Goal: Information Seeking & Learning: Check status

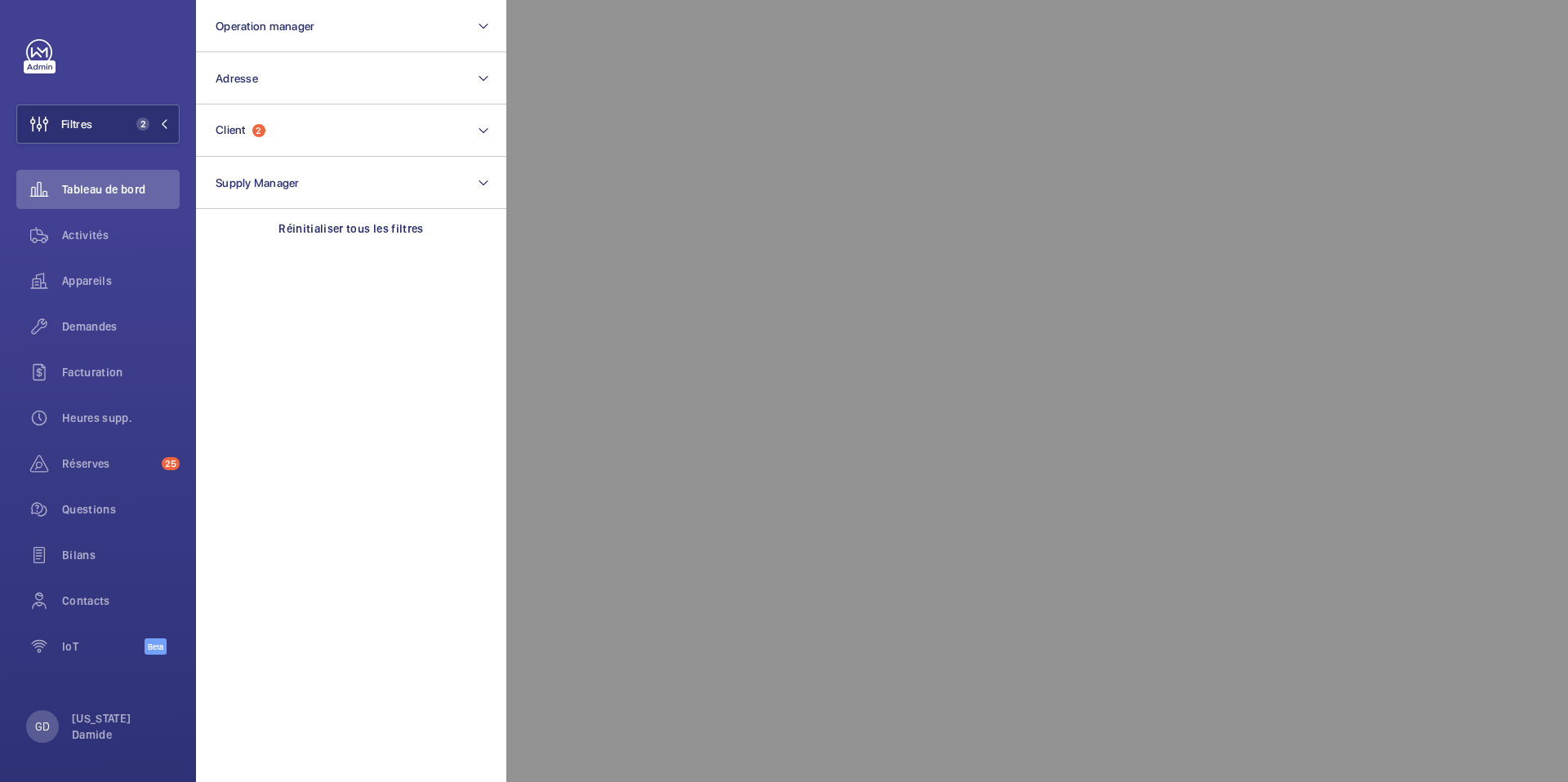
scroll to position [1451, 0]
click at [87, 600] on span "Contacts" at bounding box center [120, 600] width 118 height 17
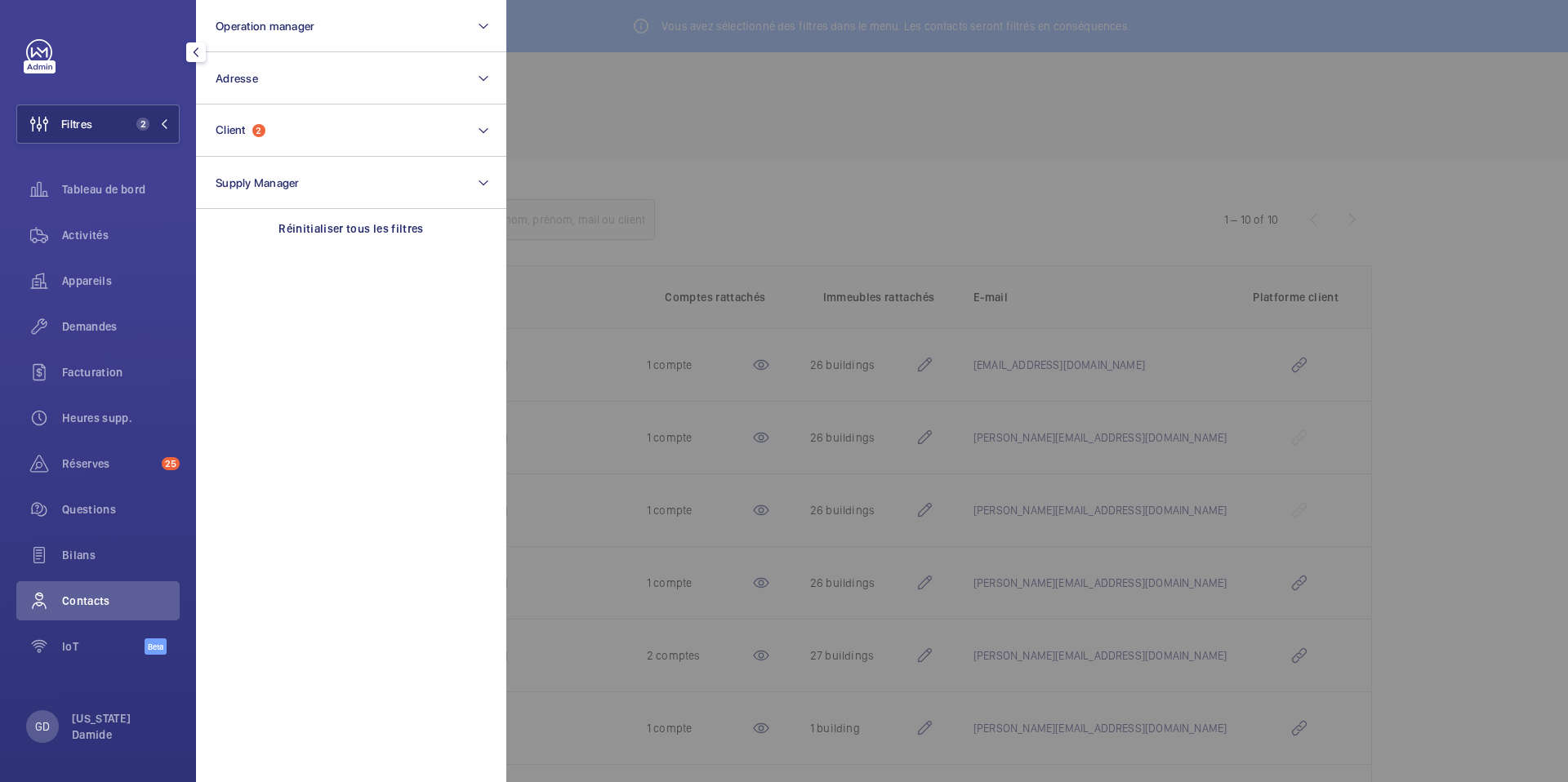
click at [998, 138] on div at bounding box center [1290, 391] width 1568 height 782
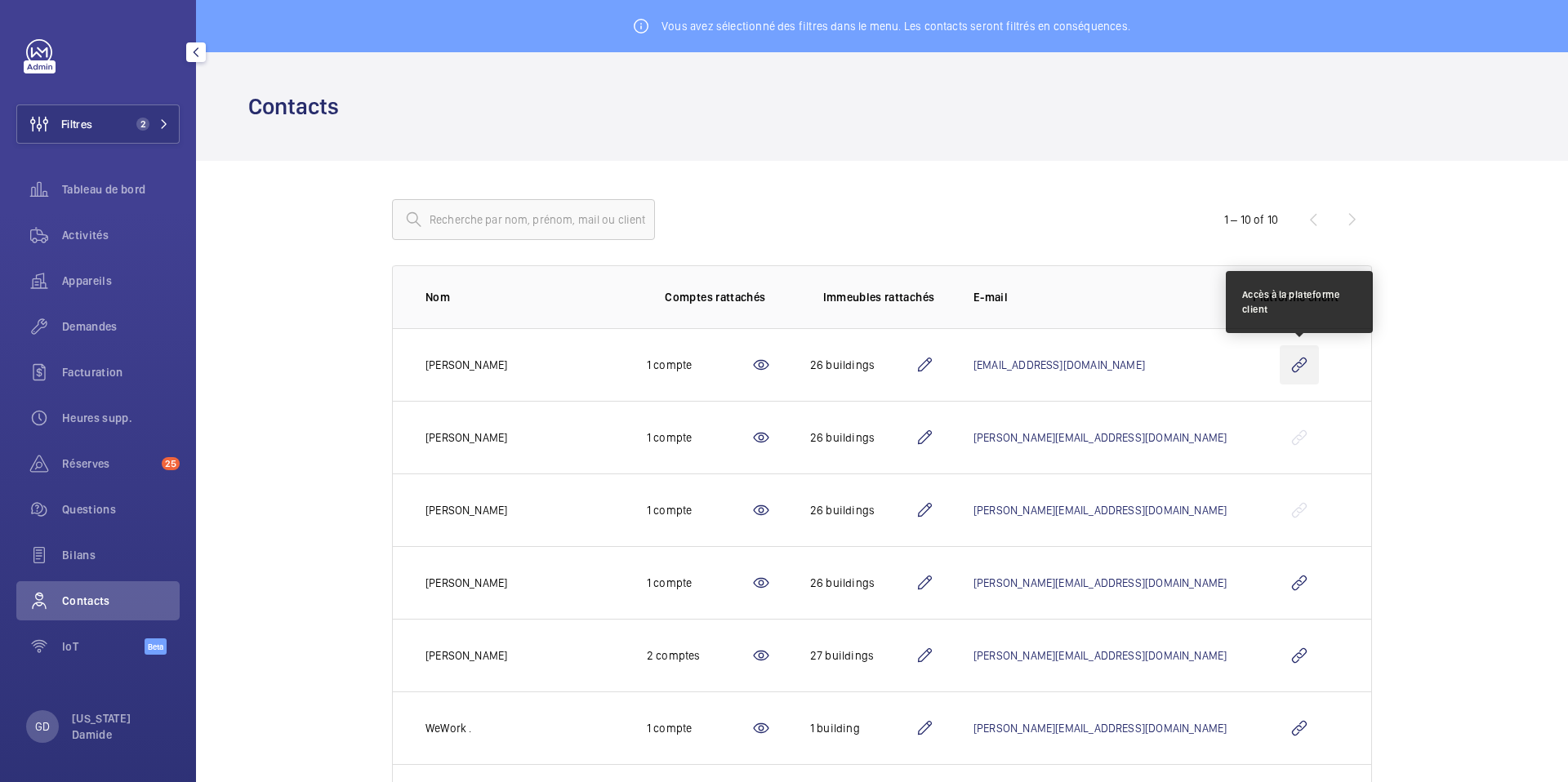
click at [1303, 360] on wm-front-icon-button at bounding box center [1299, 365] width 39 height 39
click at [104, 192] on span "Tableau de bord" at bounding box center [120, 189] width 118 height 17
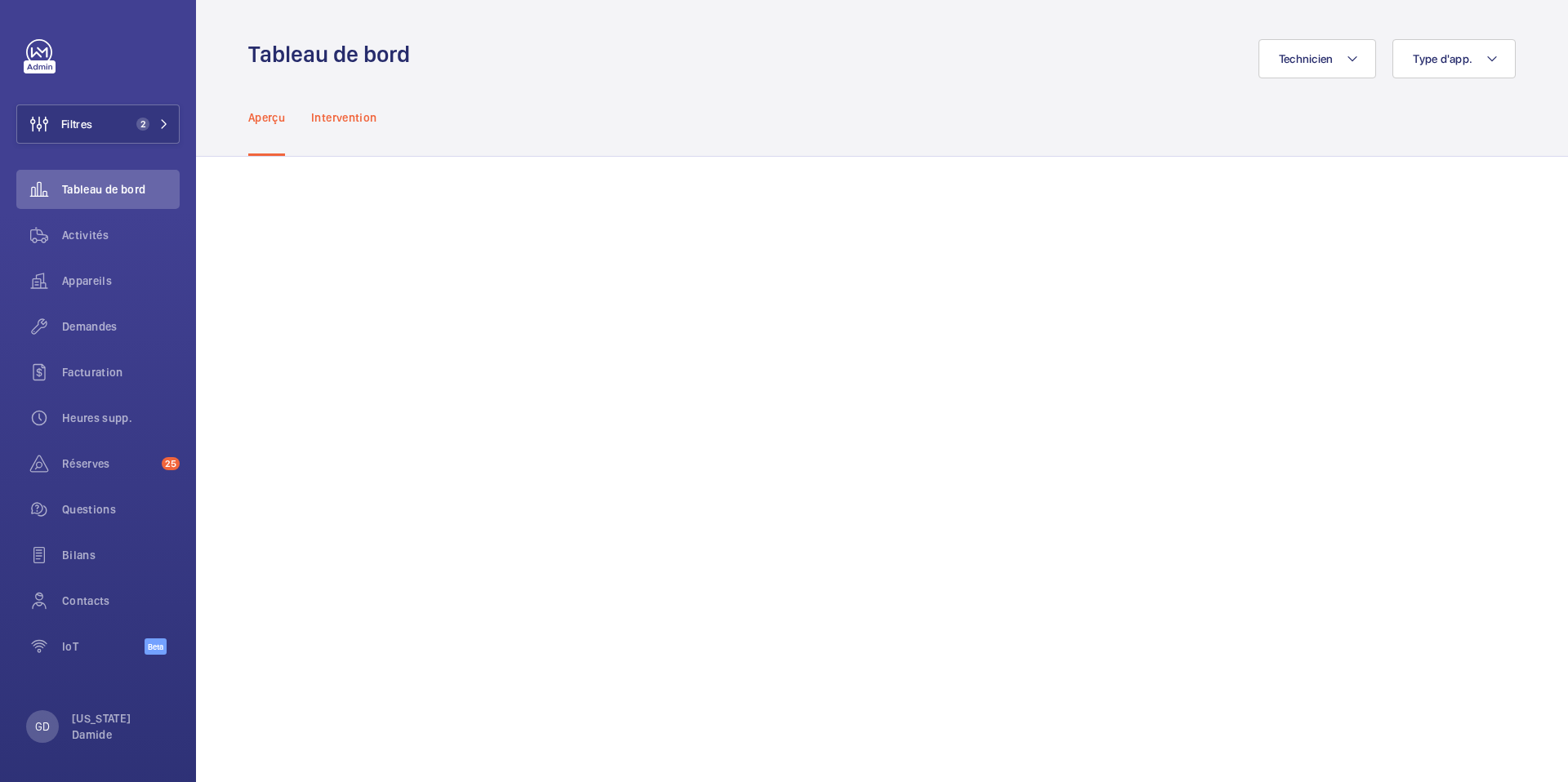
click at [352, 116] on p "Intervention" at bounding box center [343, 118] width 65 height 17
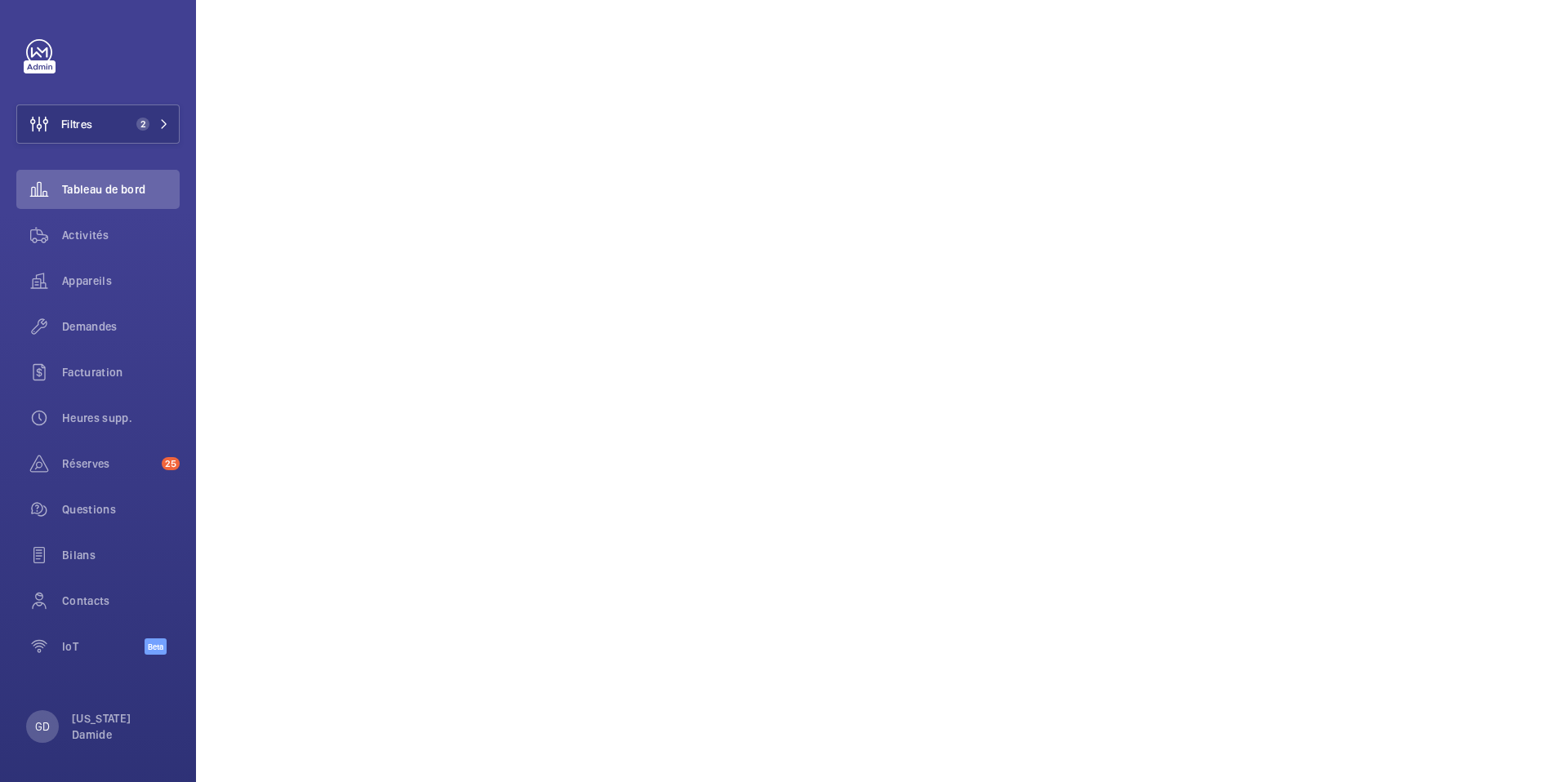
scroll to position [1354, 0]
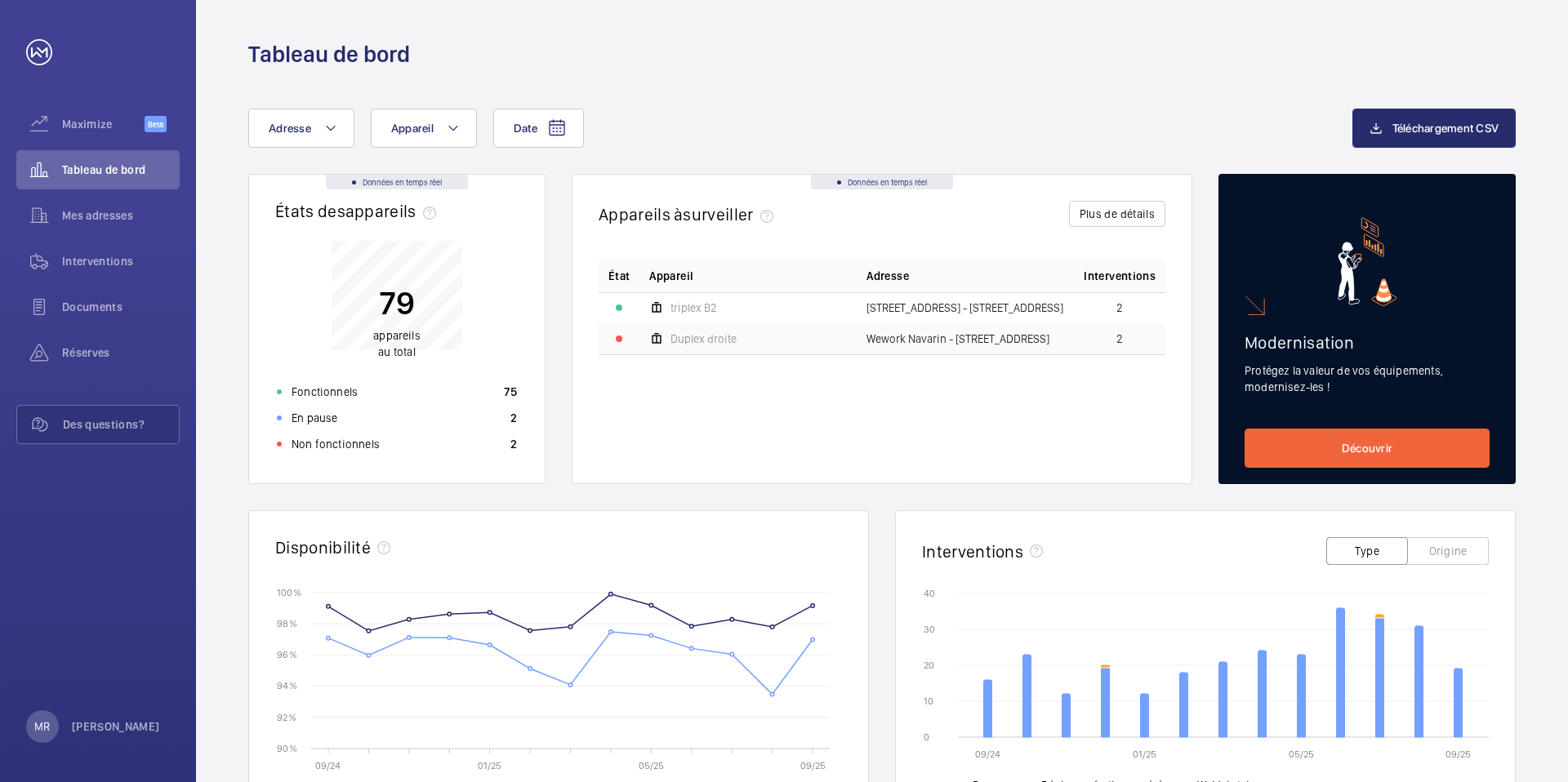
click at [872, 182] on div "Données en temps réel" at bounding box center [882, 182] width 142 height 15
click at [92, 130] on span "Maximize" at bounding box center [103, 123] width 83 height 17
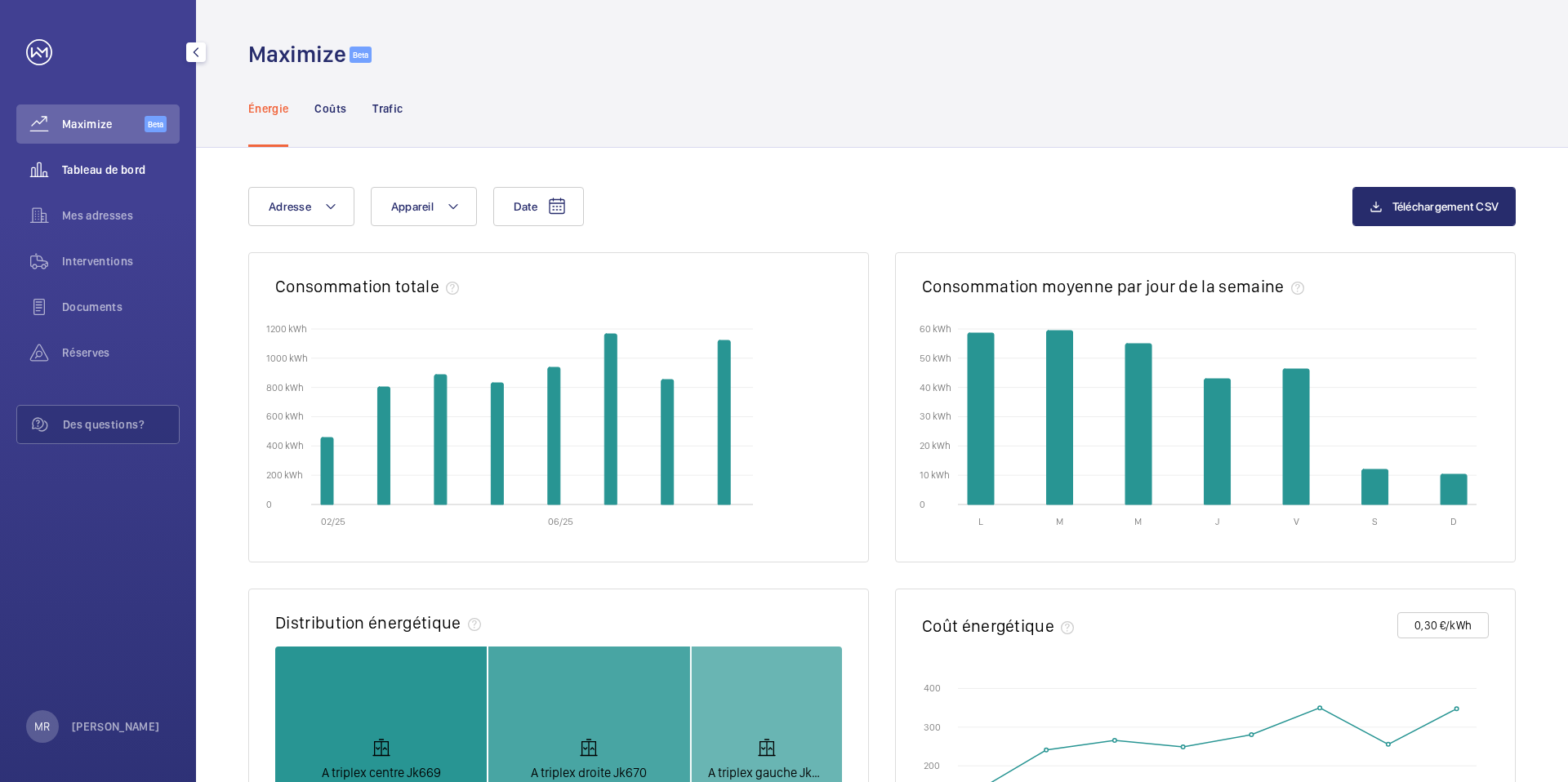
click at [113, 166] on span "Tableau de bord" at bounding box center [120, 169] width 118 height 17
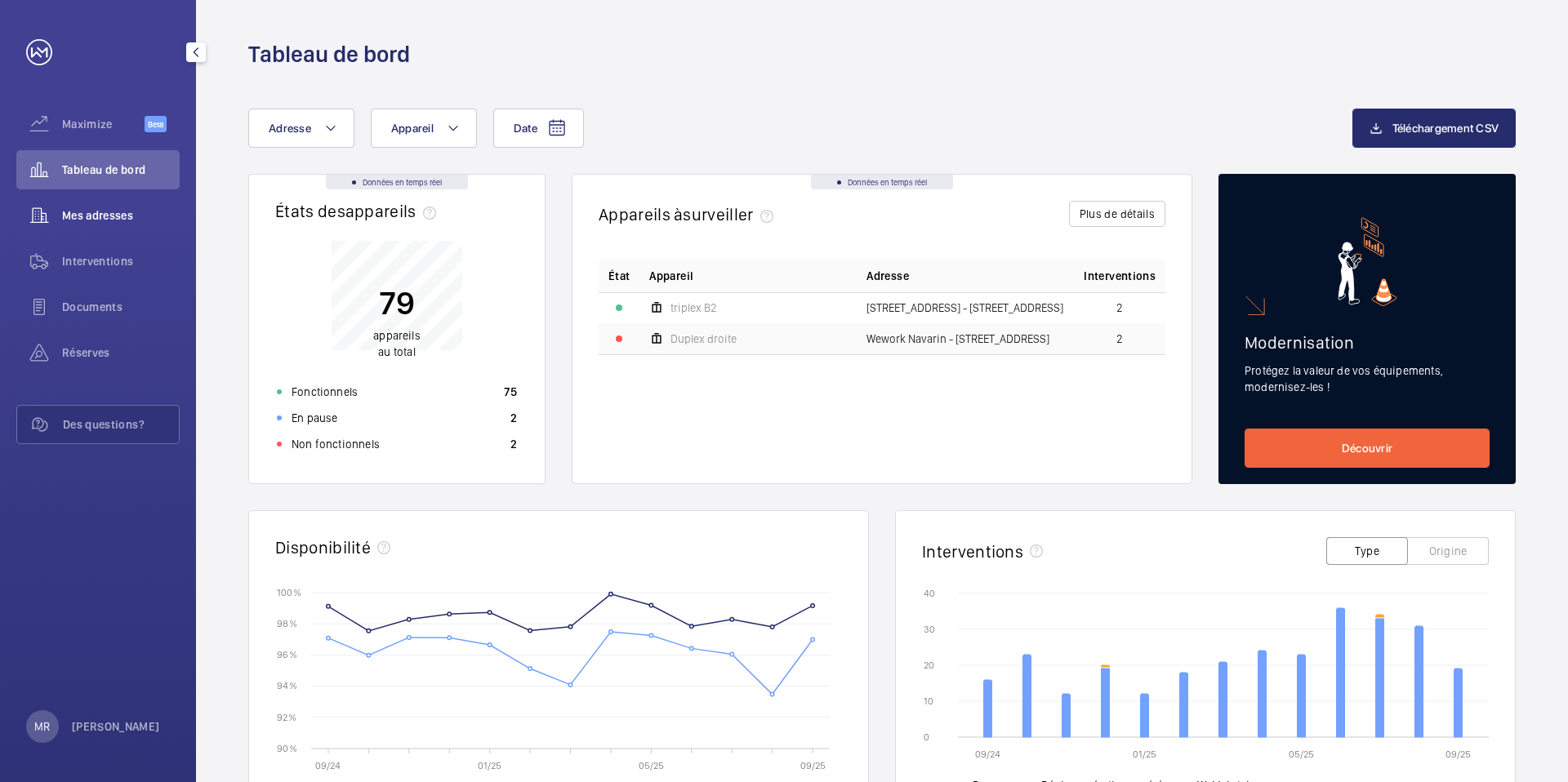
click at [91, 218] on span "Mes adresses" at bounding box center [120, 215] width 118 height 17
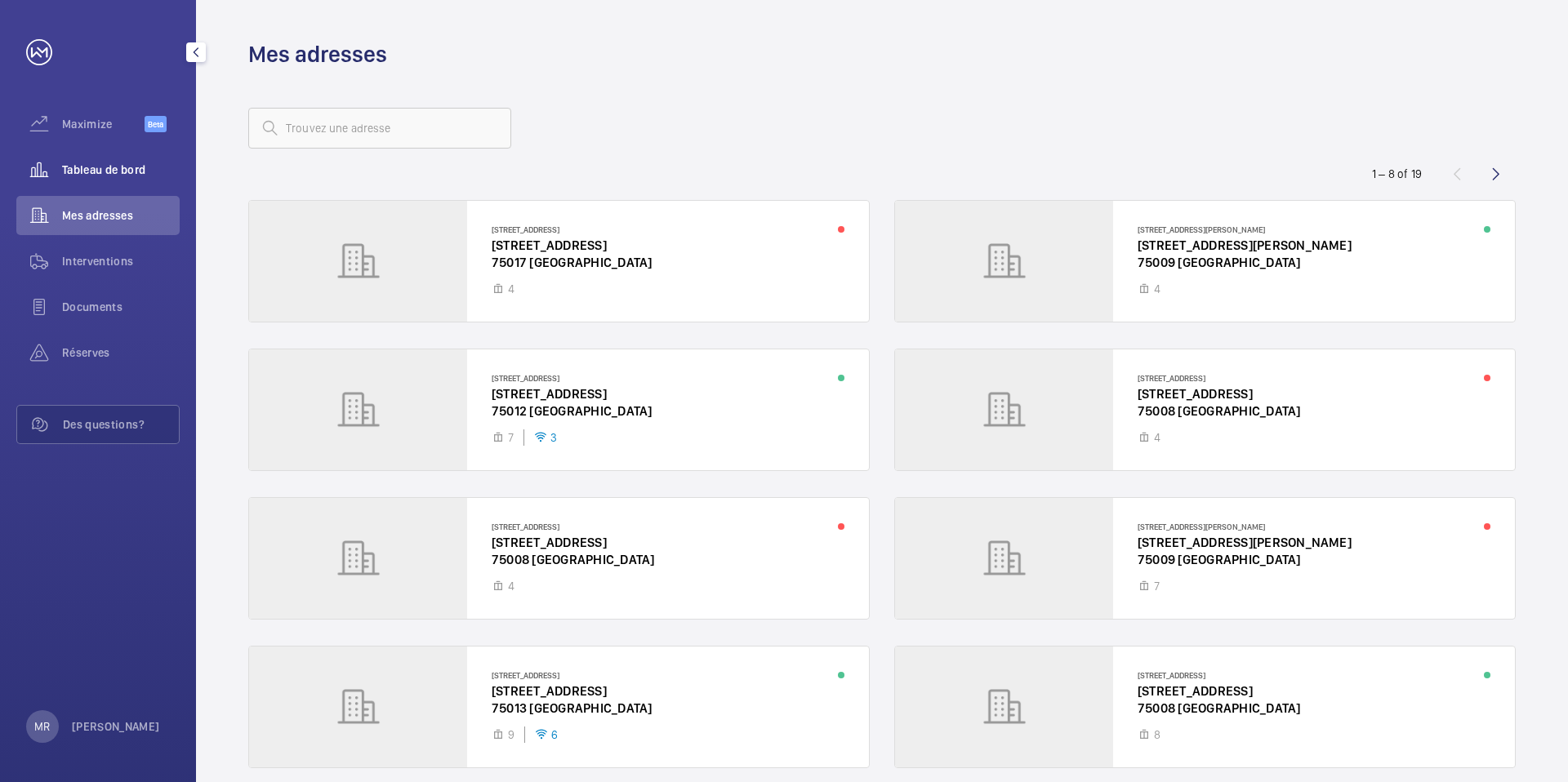
click at [102, 180] on div "Tableau de bord" at bounding box center [98, 170] width 163 height 39
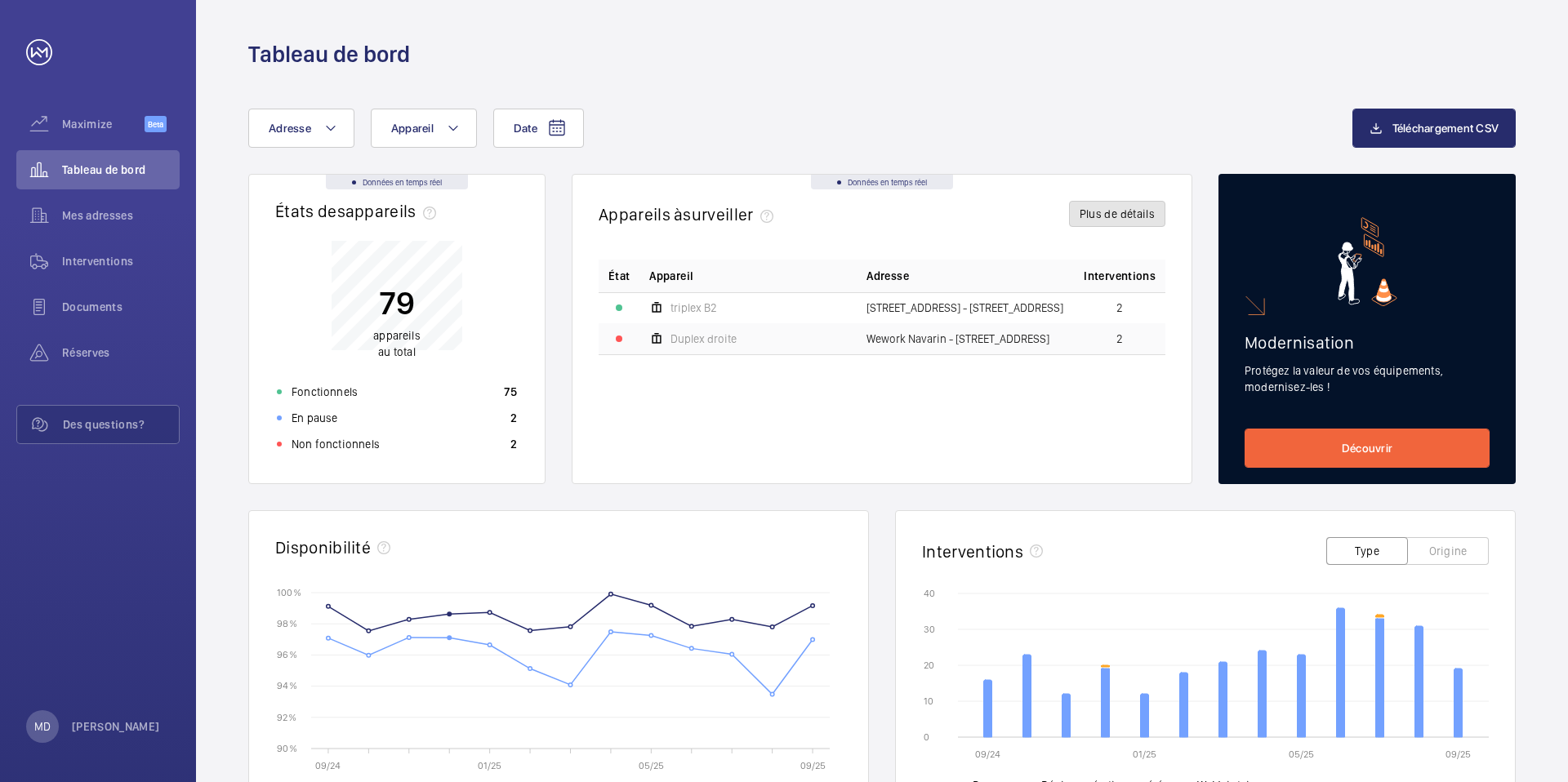
click at [1135, 211] on button "Plus de détails" at bounding box center [1116, 214] width 96 height 26
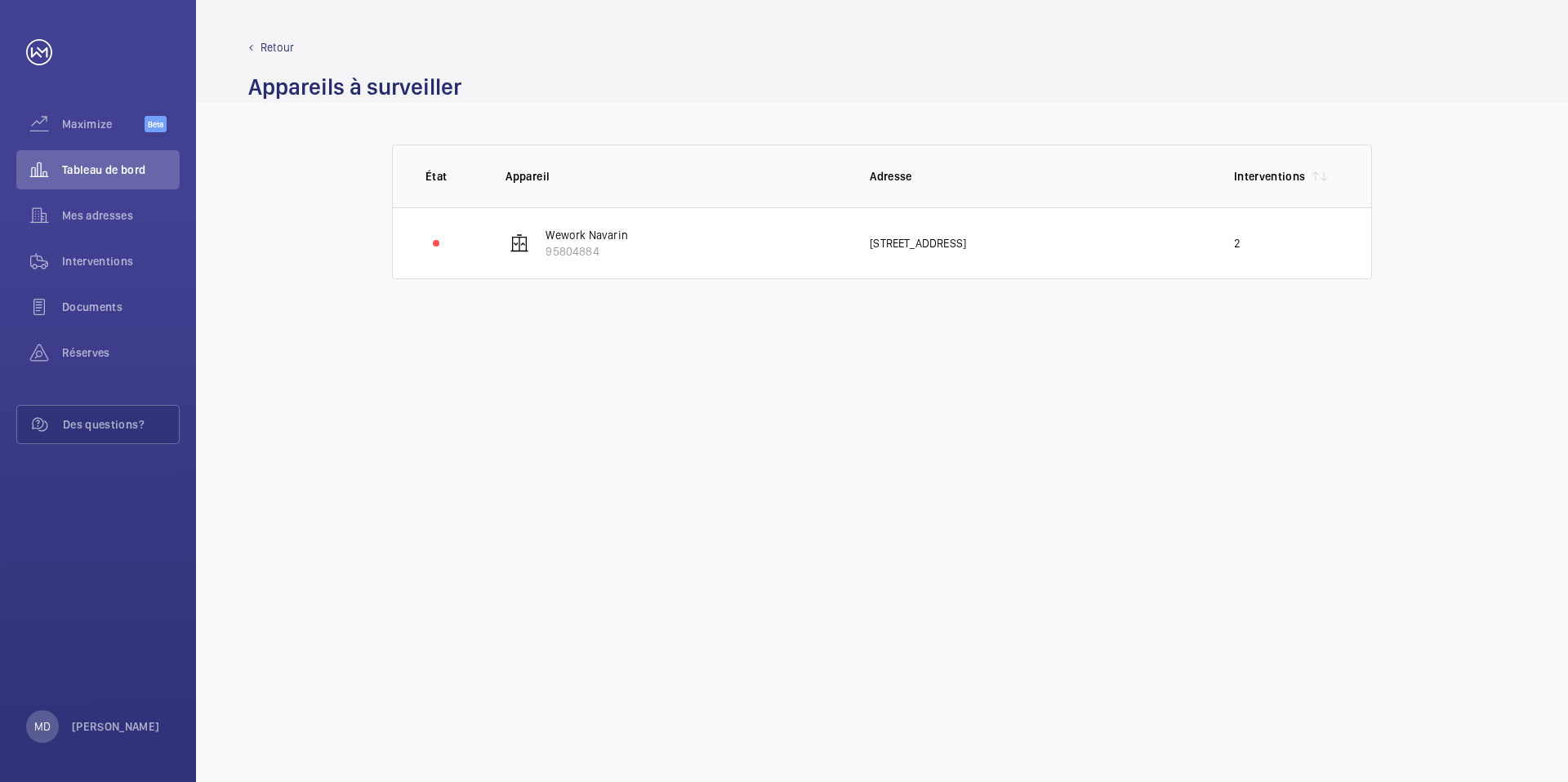
click at [260, 39] on p "Retour" at bounding box center [277, 47] width 33 height 17
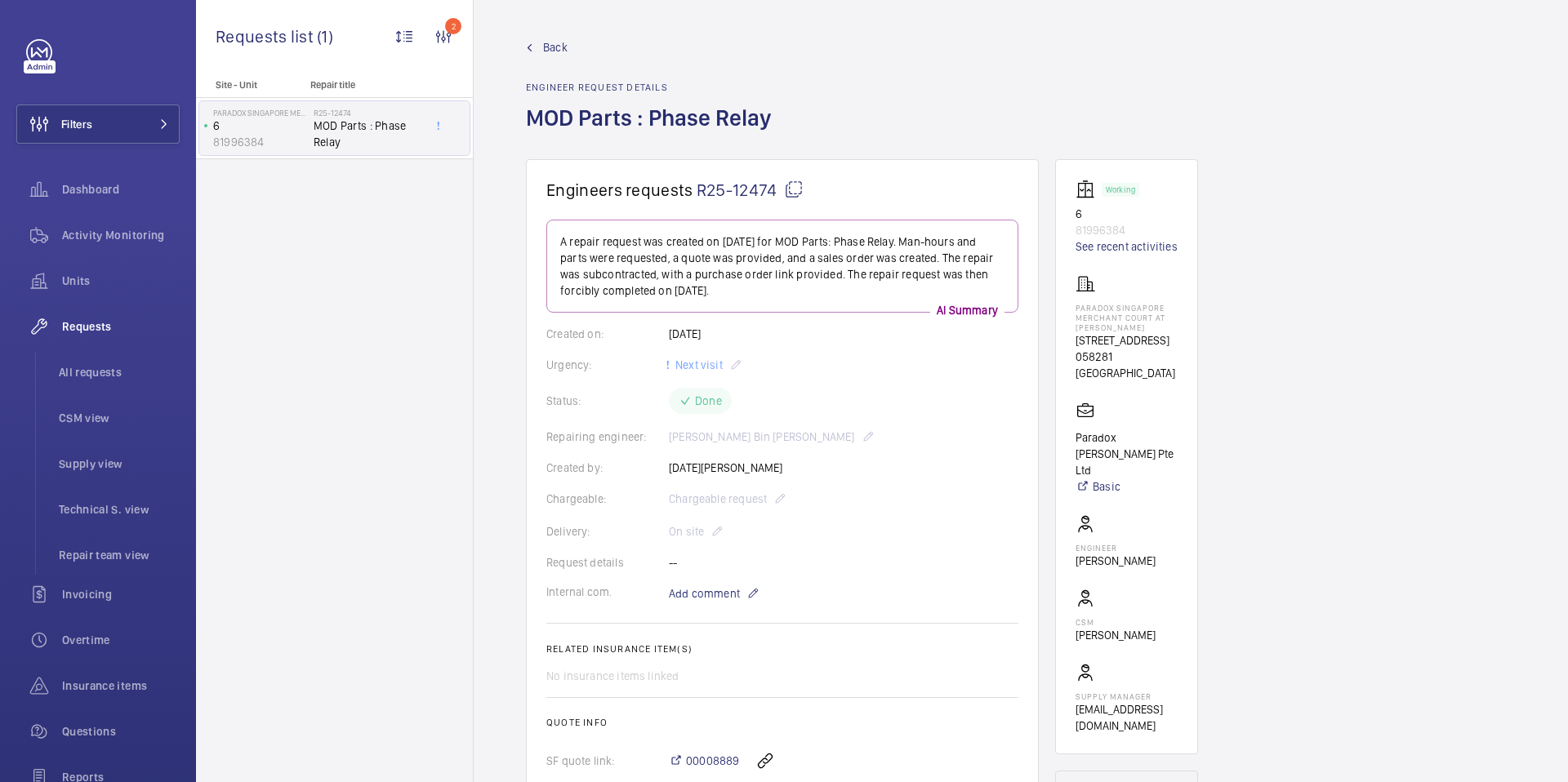
scroll to position [645, 0]
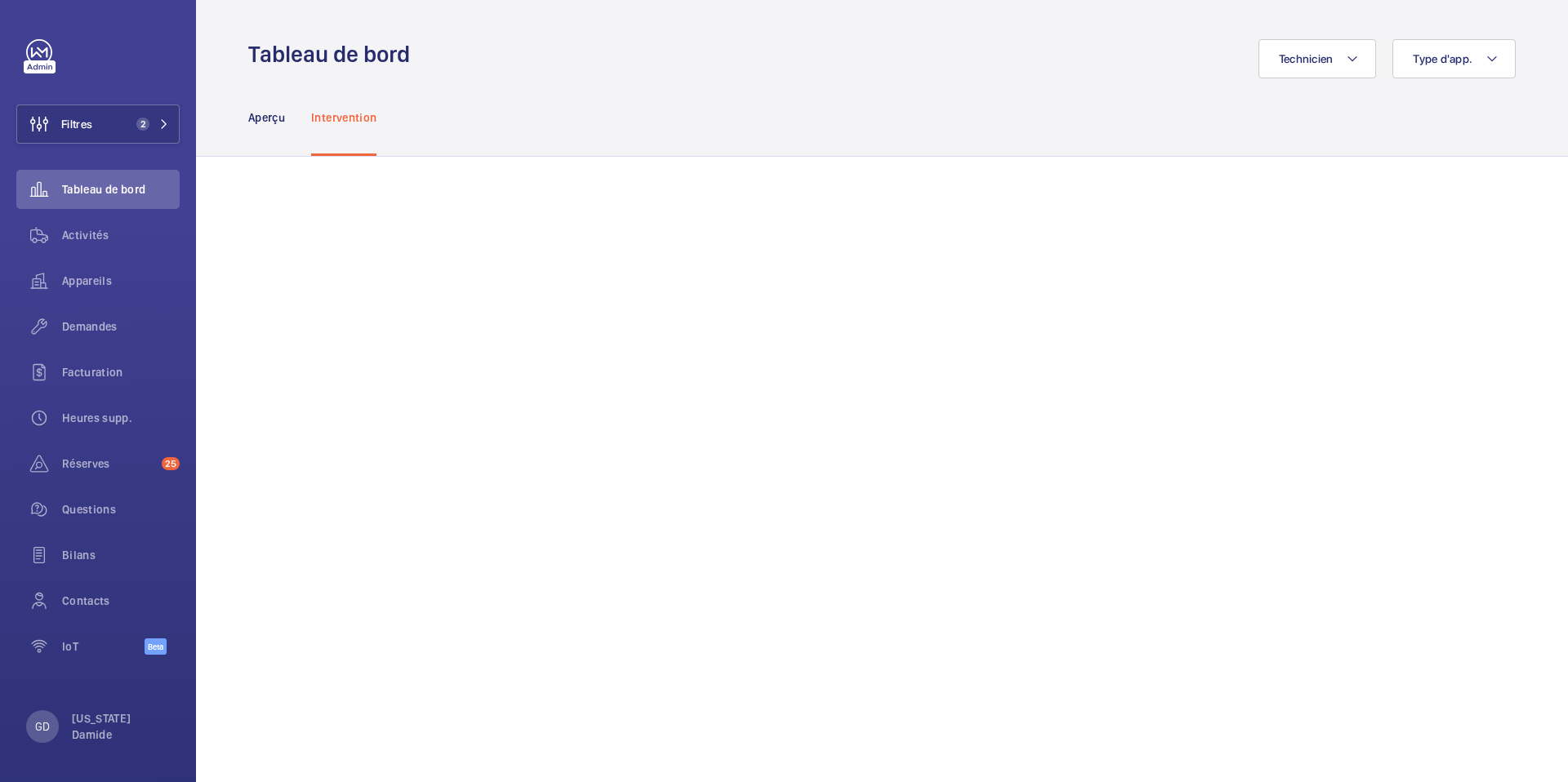
scroll to position [1354, 0]
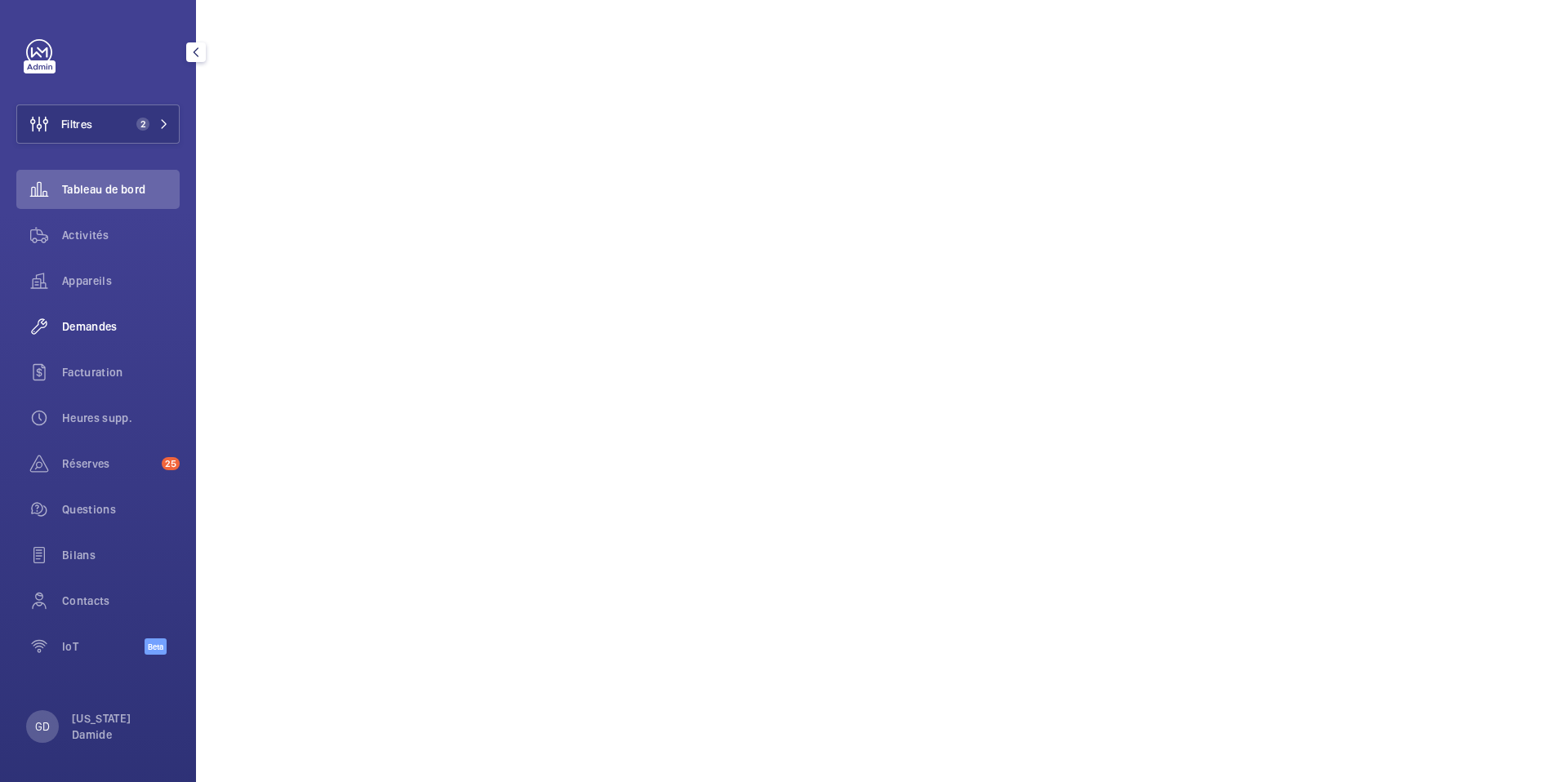
click at [105, 333] on span "Demandes" at bounding box center [120, 326] width 118 height 17
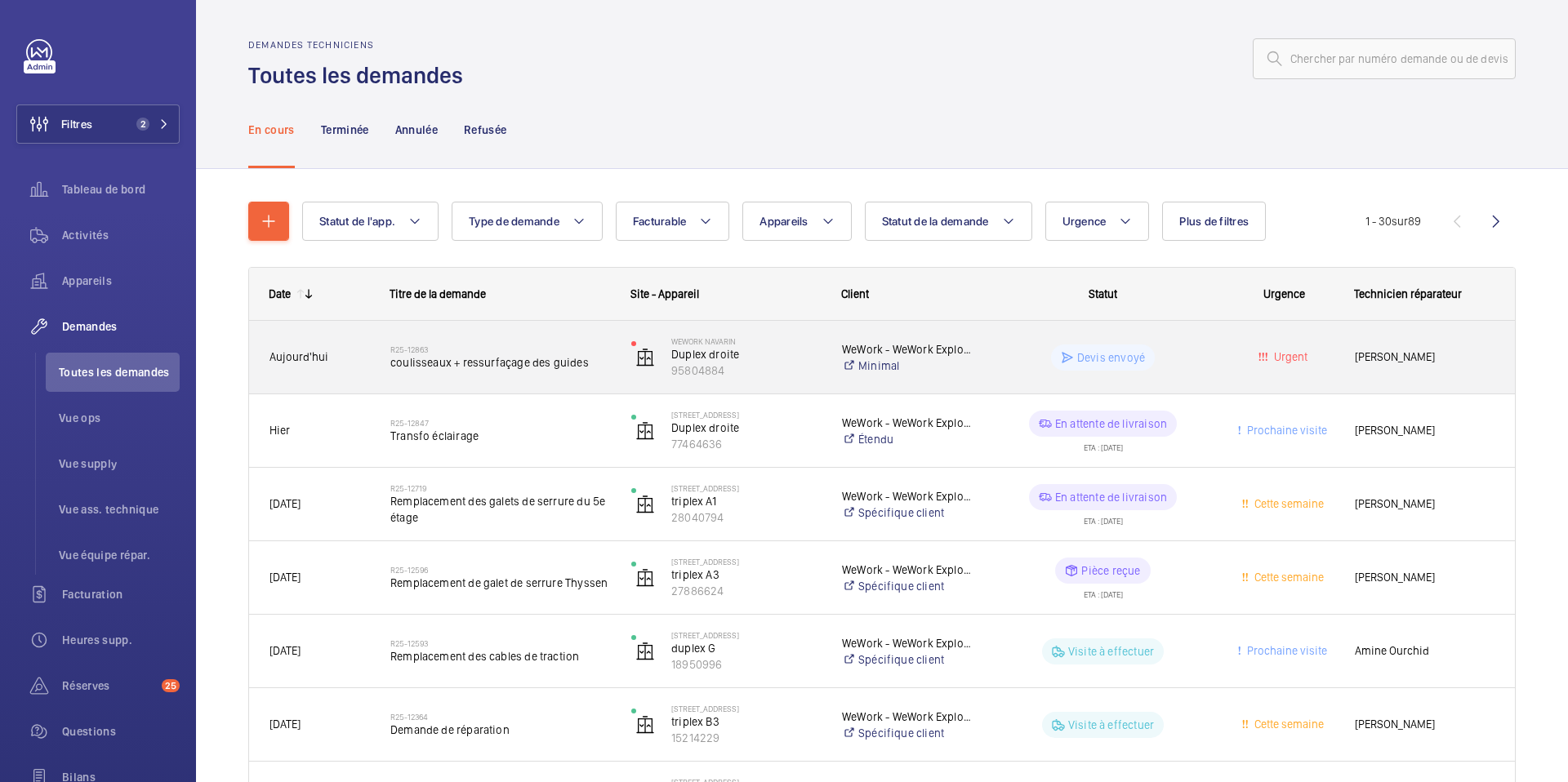
click at [459, 355] on span "coulisseaux + ressurfaçage des guides" at bounding box center [500, 362] width 220 height 17
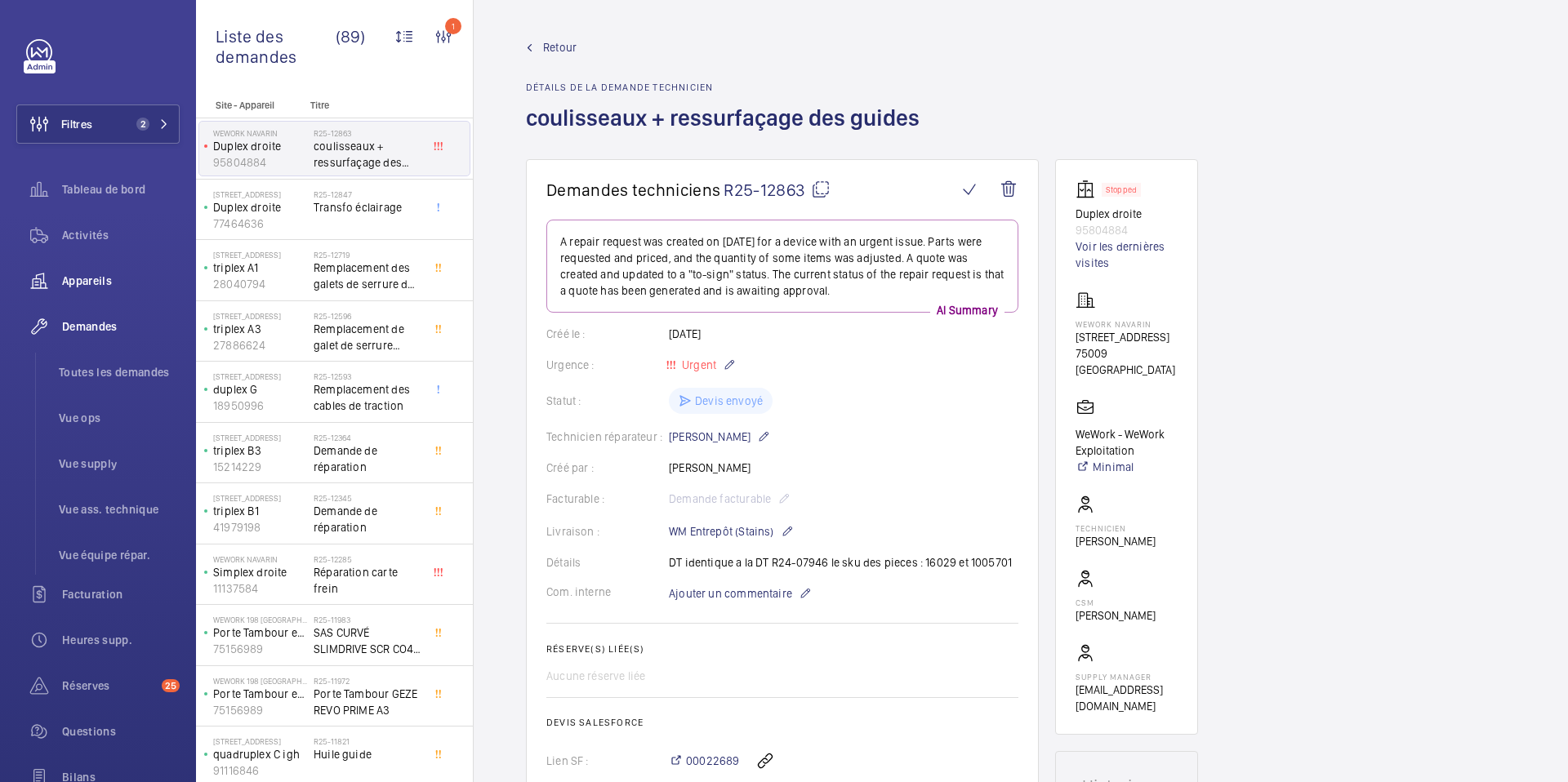
scroll to position [185, 0]
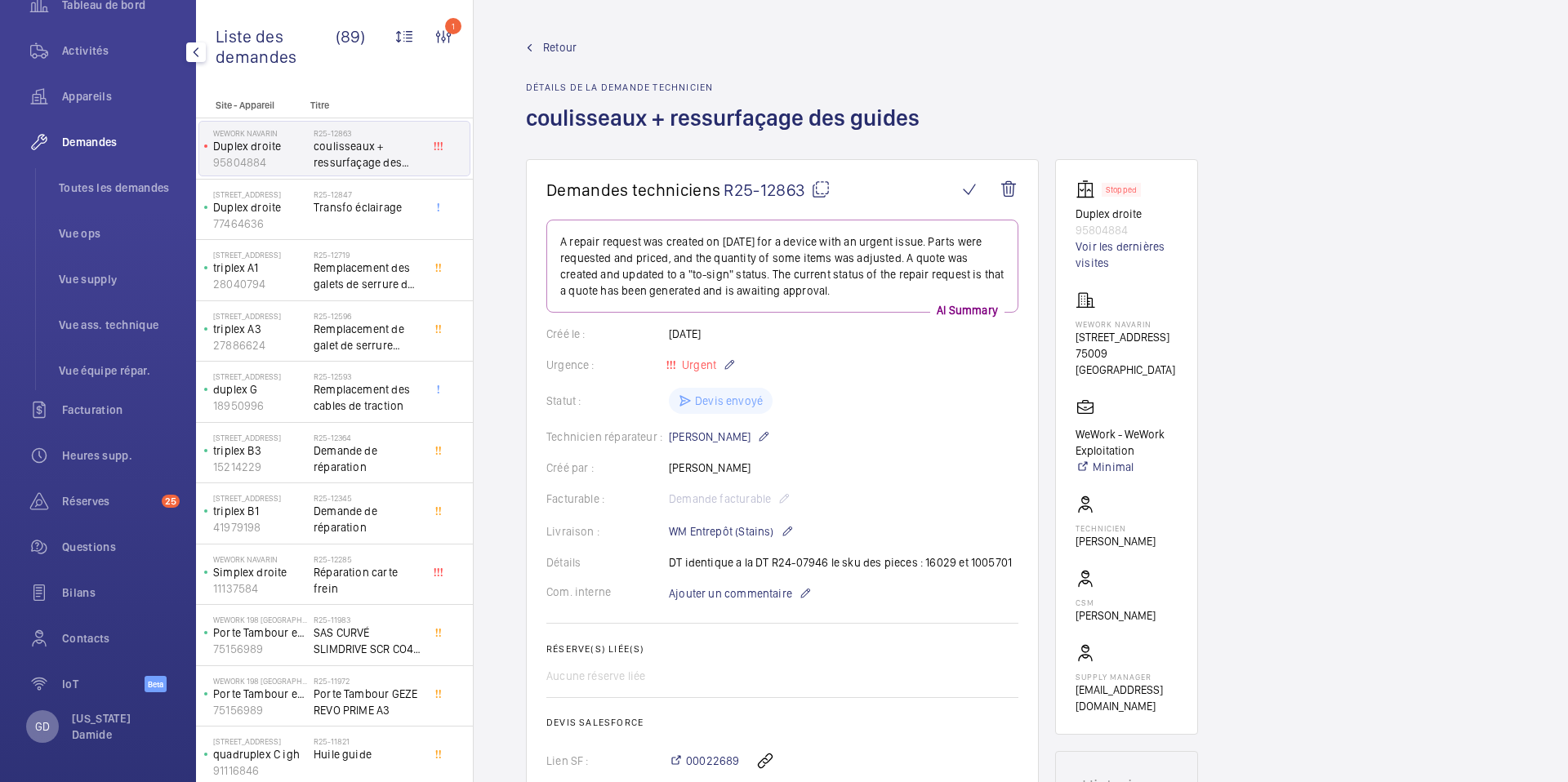
click at [45, 730] on p "GD" at bounding box center [42, 727] width 15 height 17
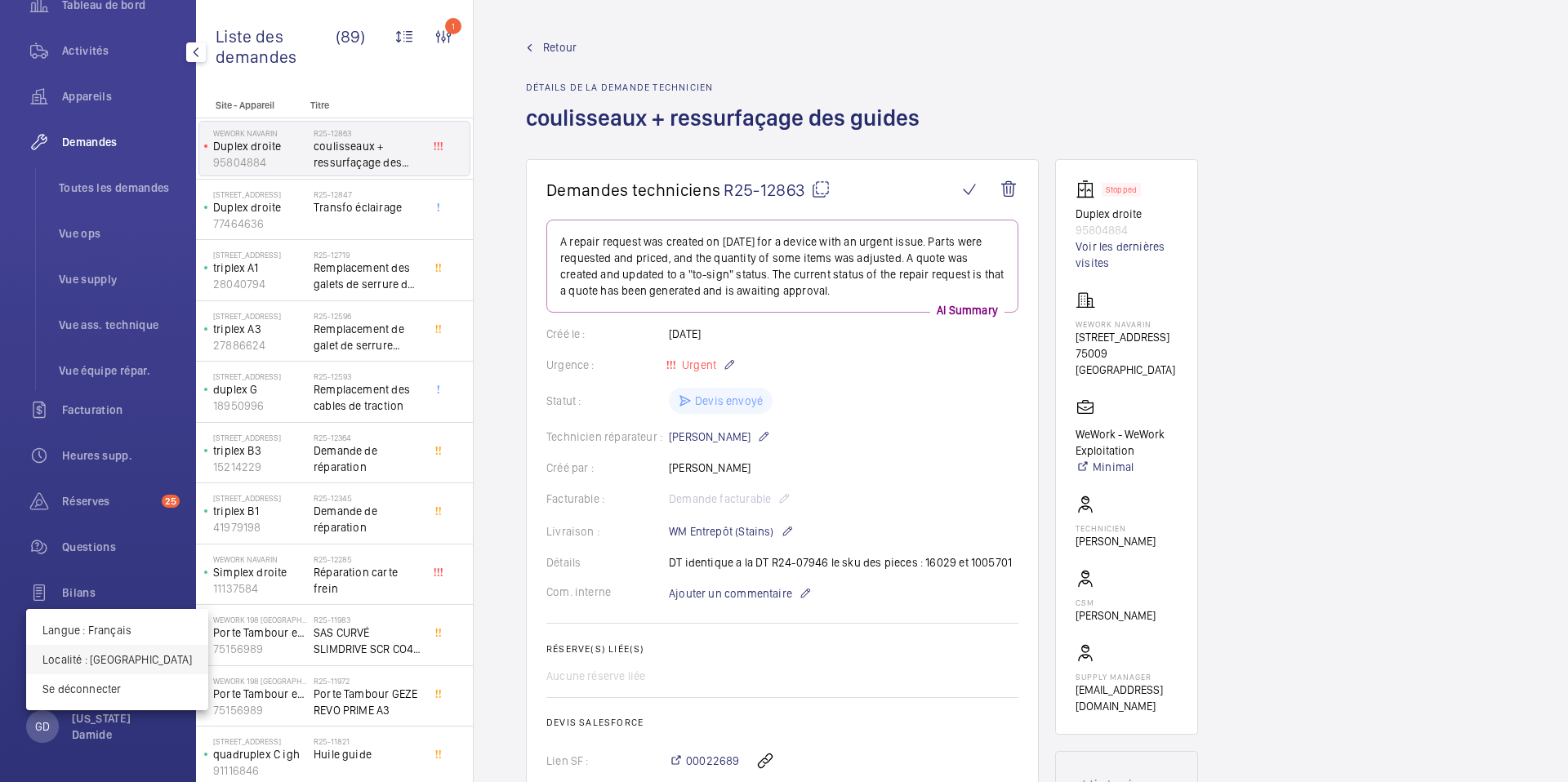
click at [102, 661] on p "Localité : France" at bounding box center [118, 660] width 150 height 17
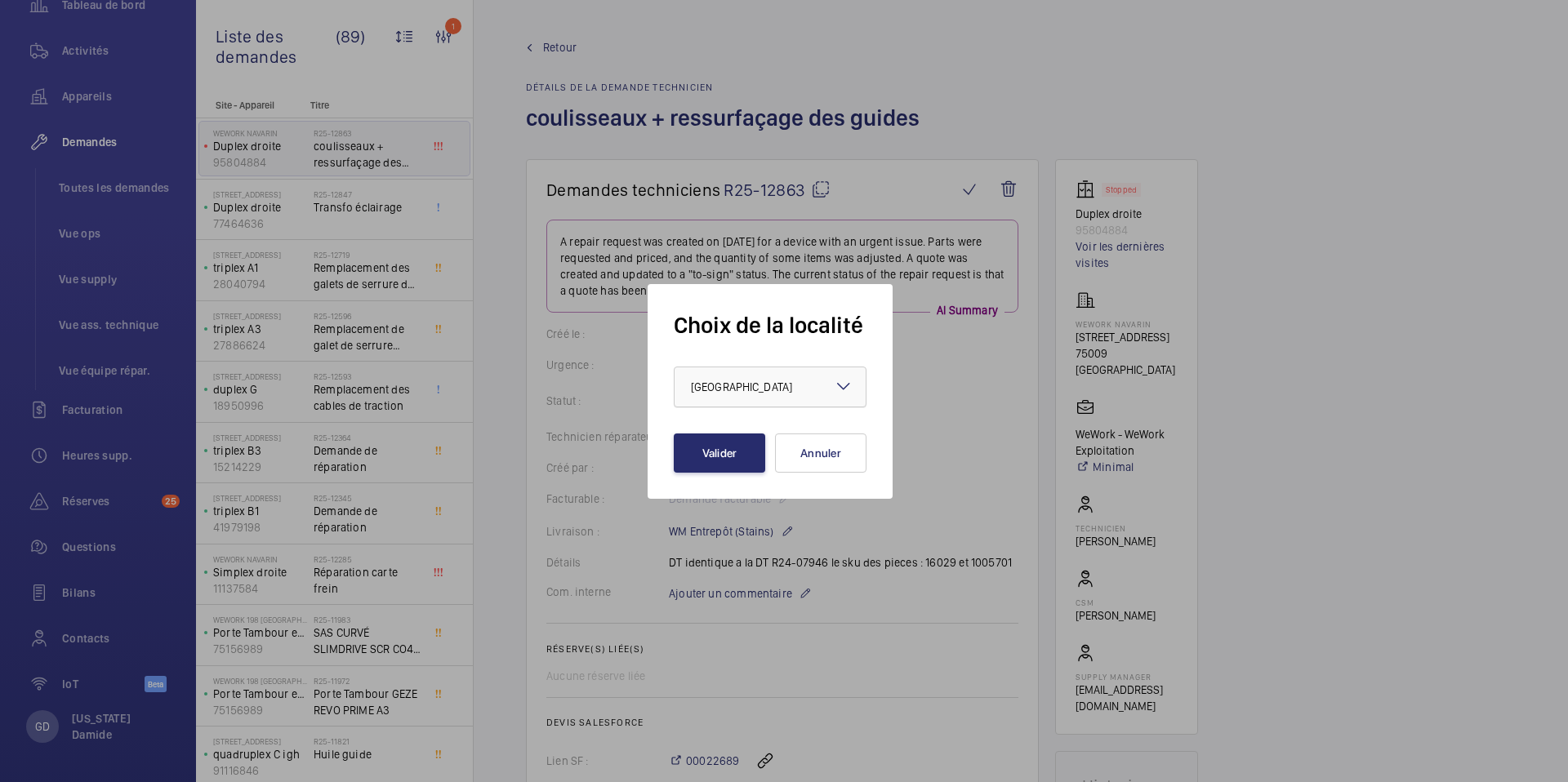
click at [720, 385] on span "France" at bounding box center [741, 387] width 101 height 13
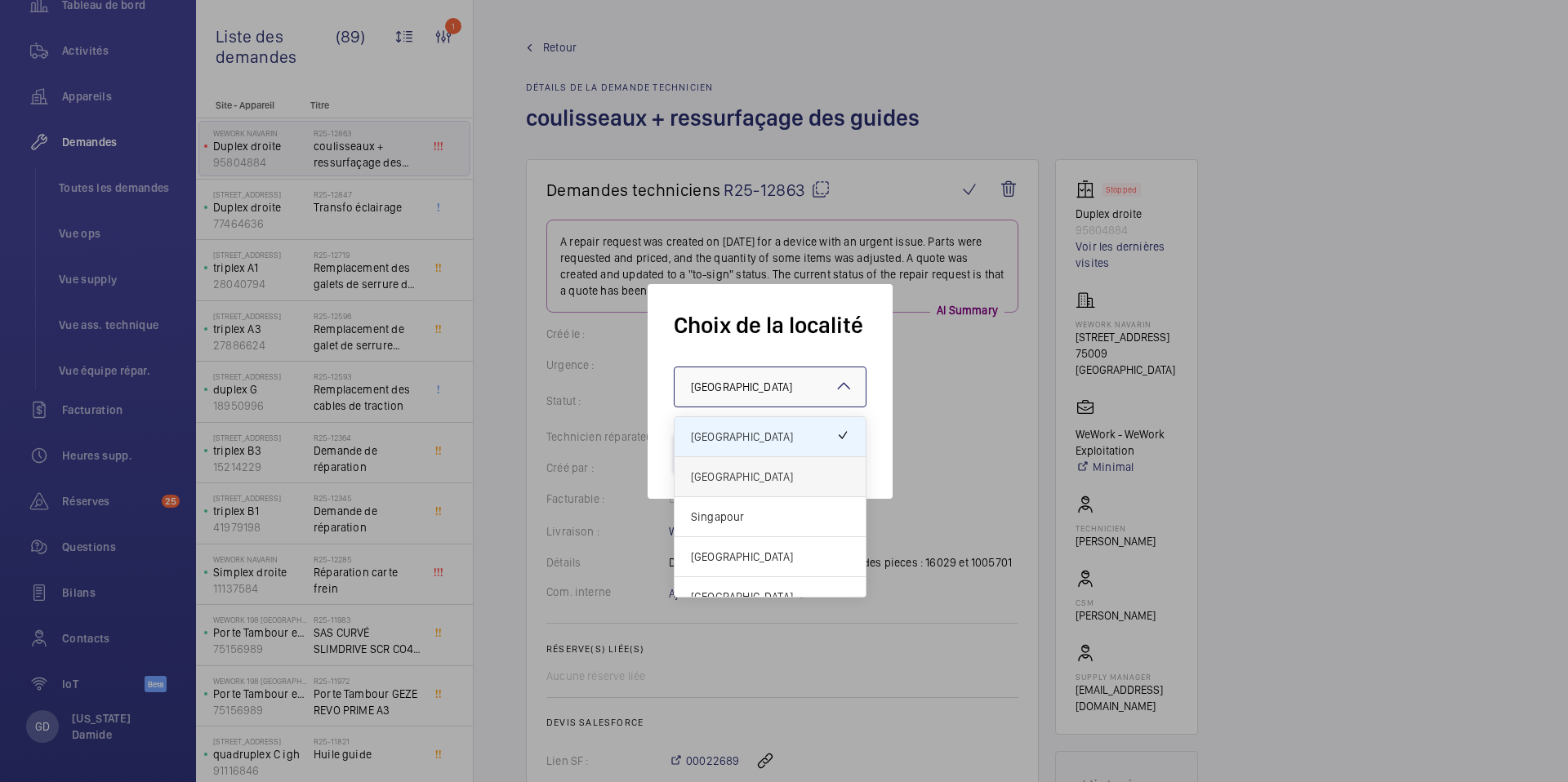
click at [712, 477] on span "Royaume-Uni" at bounding box center [769, 476] width 158 height 17
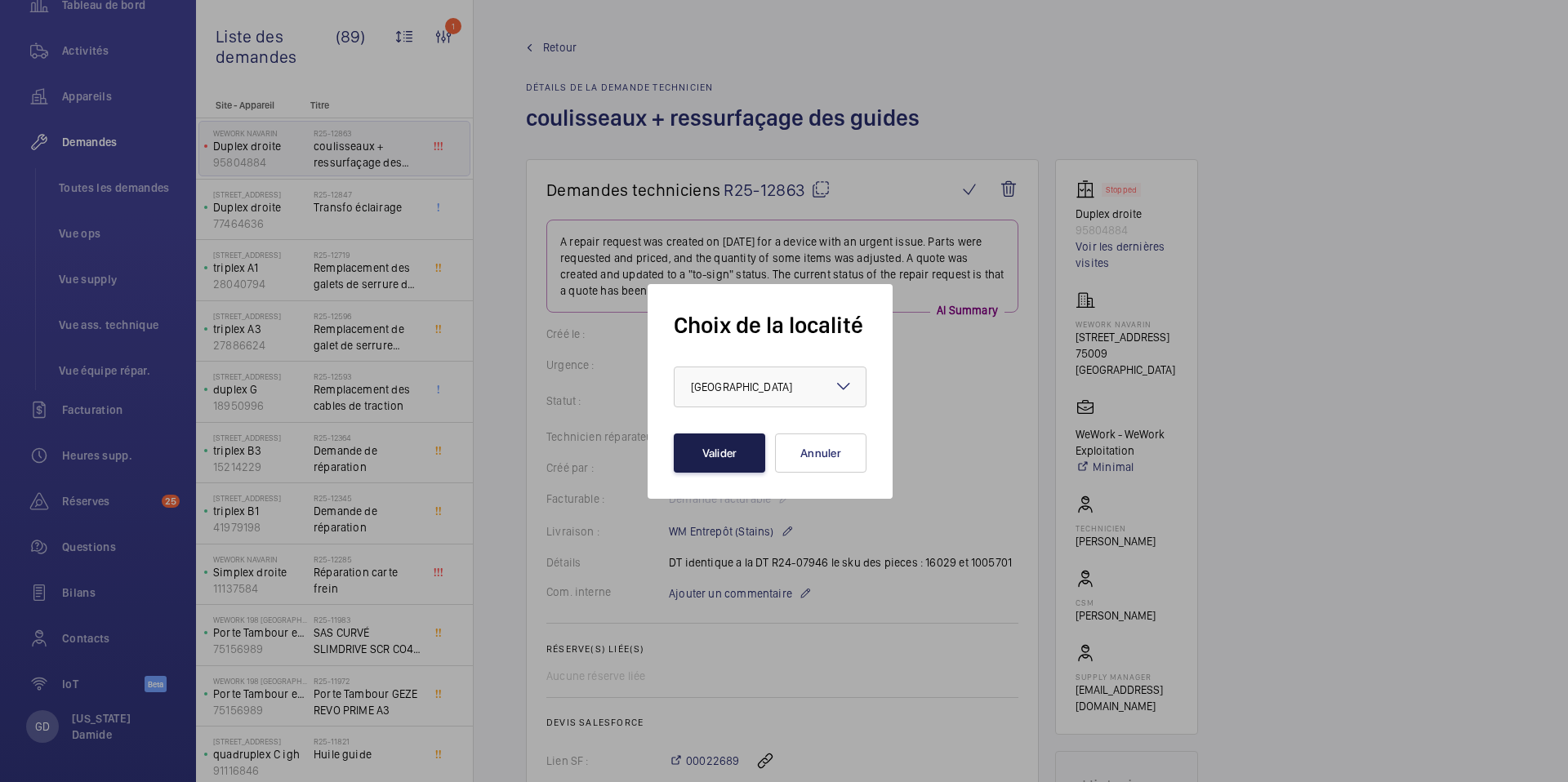
click at [723, 453] on button "Valider" at bounding box center [719, 453] width 91 height 39
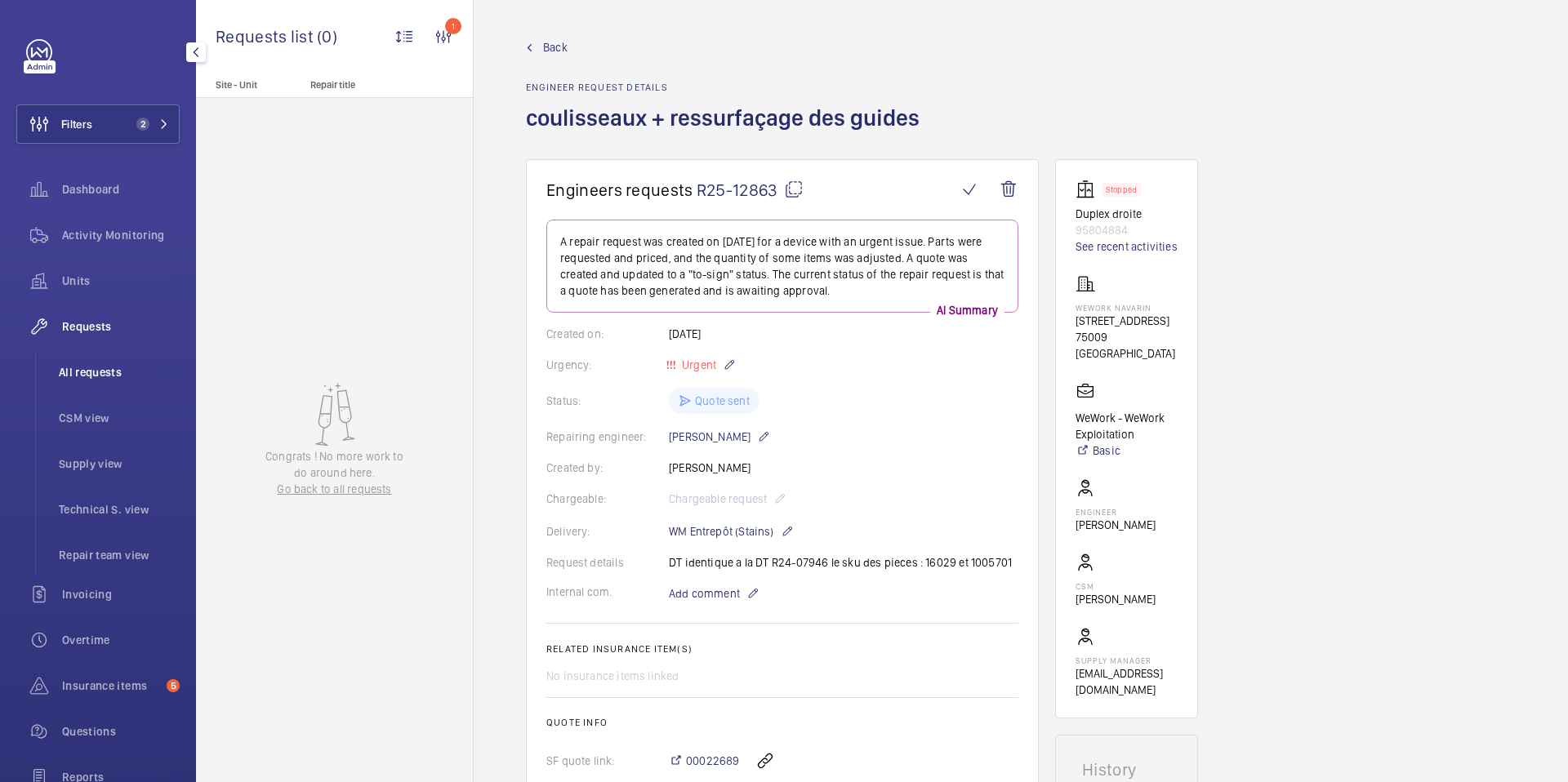
click at [103, 372] on span "All requests" at bounding box center [119, 372] width 120 height 17
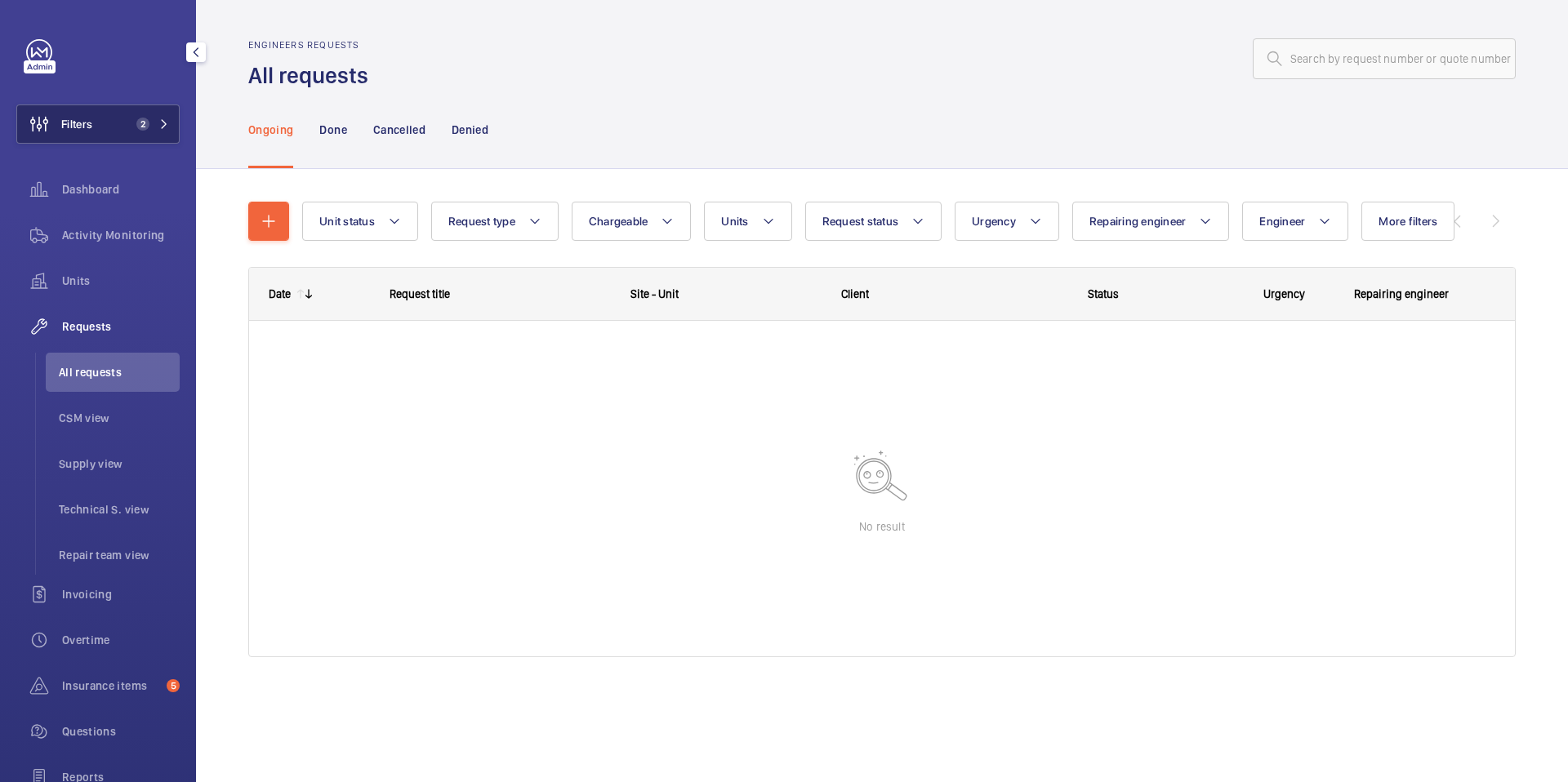
click at [172, 126] on button "Filters 2" at bounding box center [98, 124] width 163 height 39
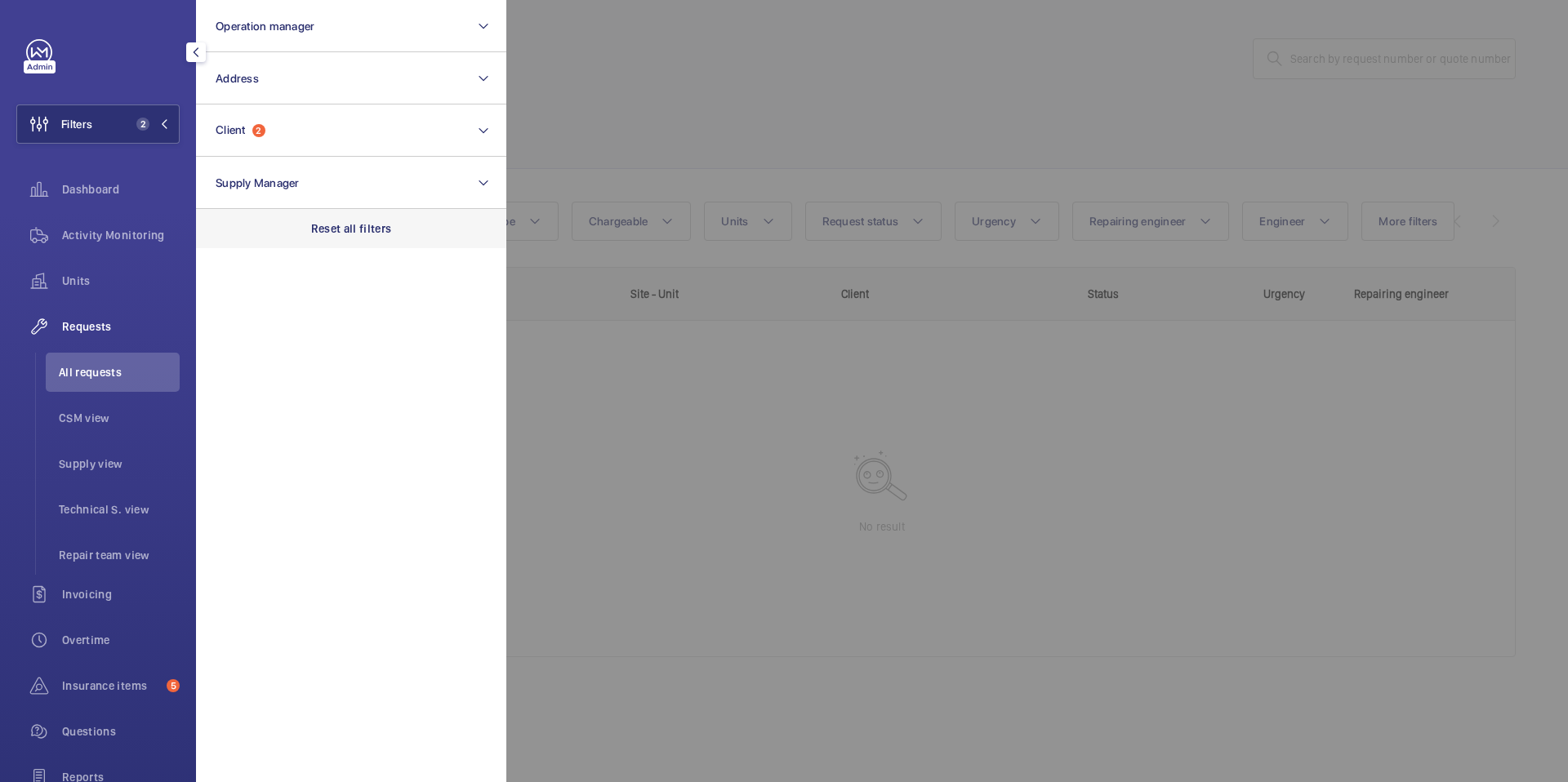
click at [337, 233] on p "Reset all filters" at bounding box center [351, 228] width 81 height 17
click at [578, 363] on div at bounding box center [1290, 391] width 1568 height 782
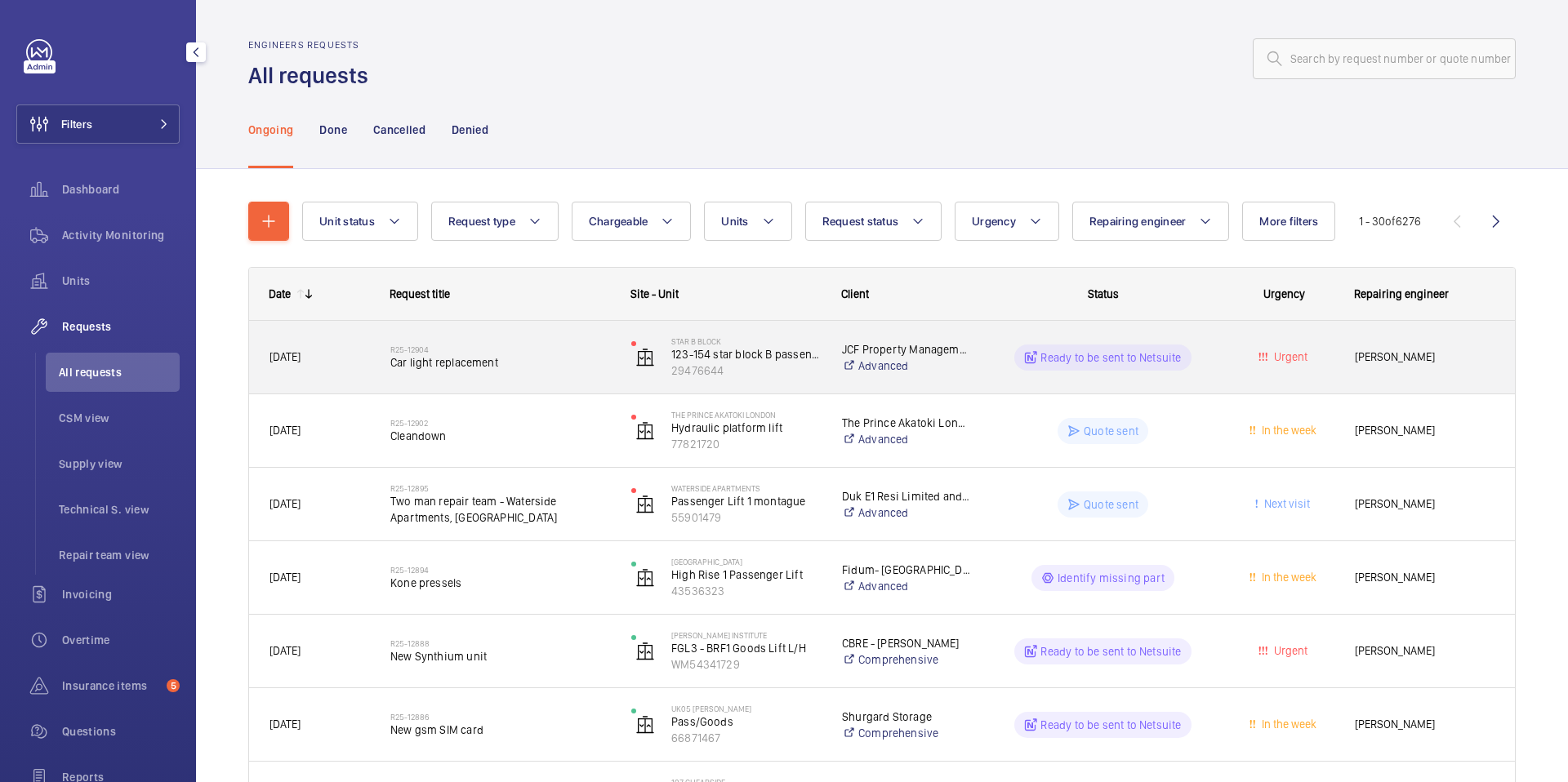
click at [427, 374] on div "R25-12904 Car light replacement" at bounding box center [500, 357] width 220 height 48
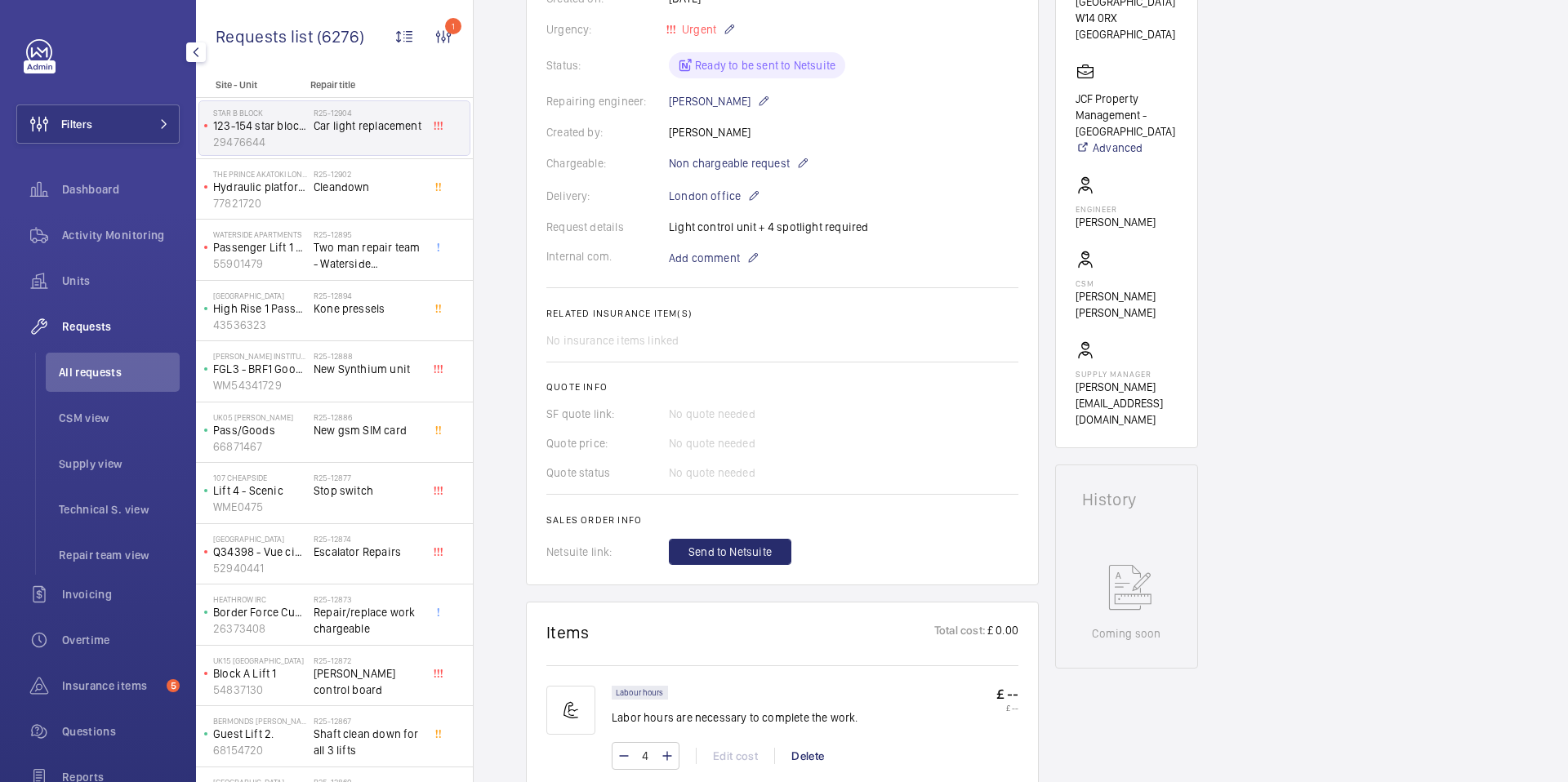
scroll to position [325, 0]
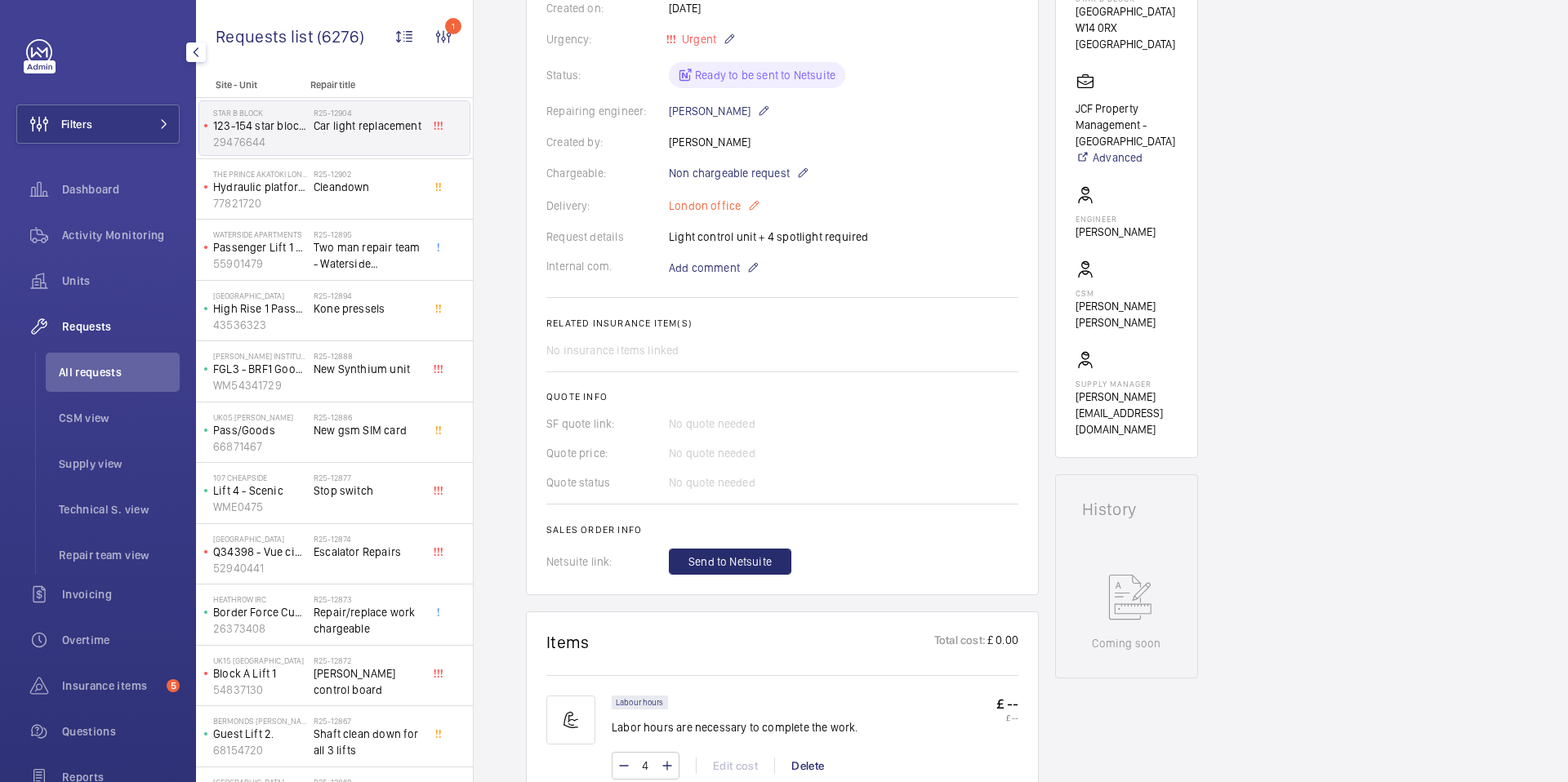
click at [752, 207] on mat-icon at bounding box center [753, 206] width 13 height 19
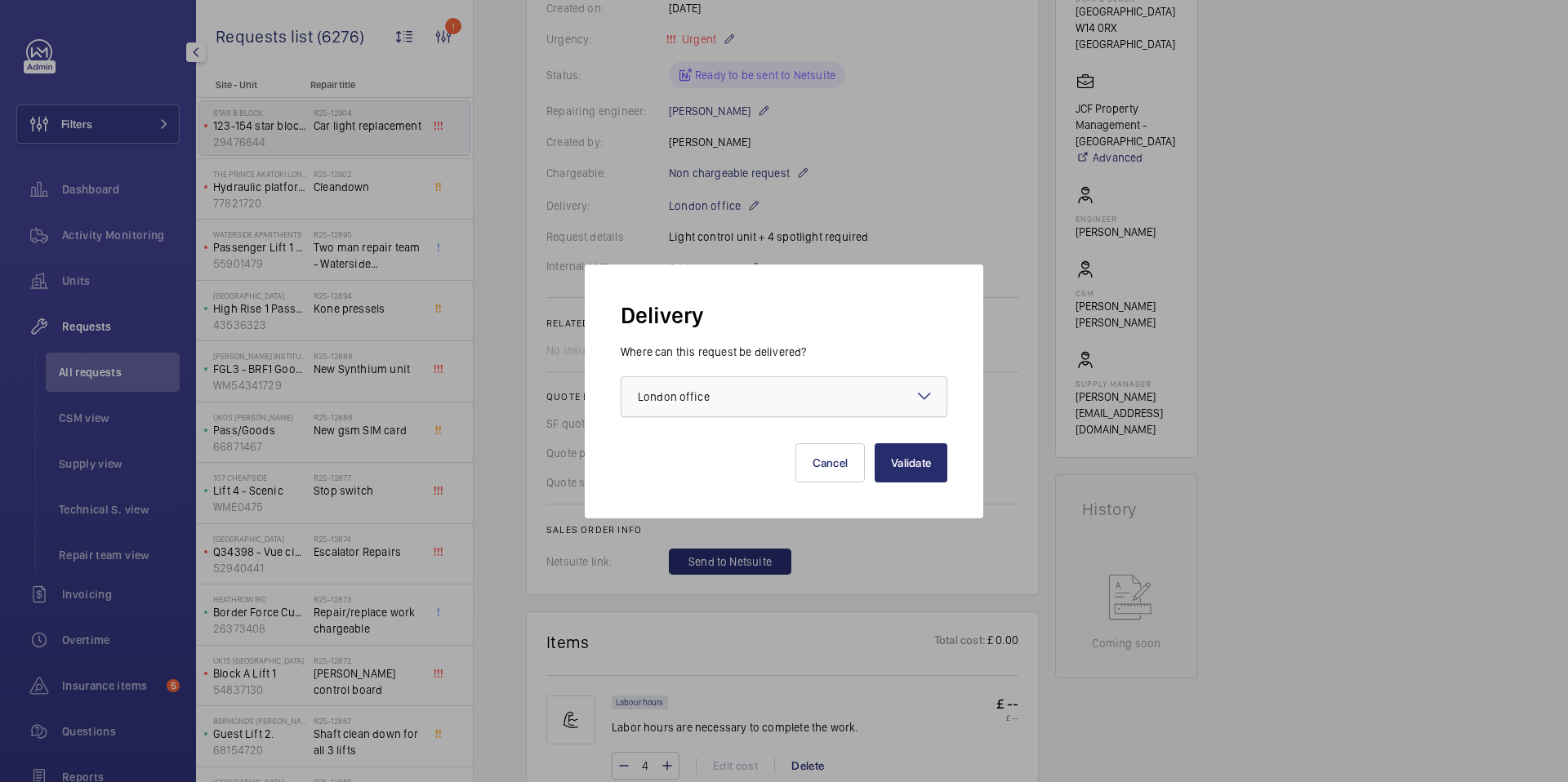
click at [756, 402] on div at bounding box center [784, 396] width 325 height 39
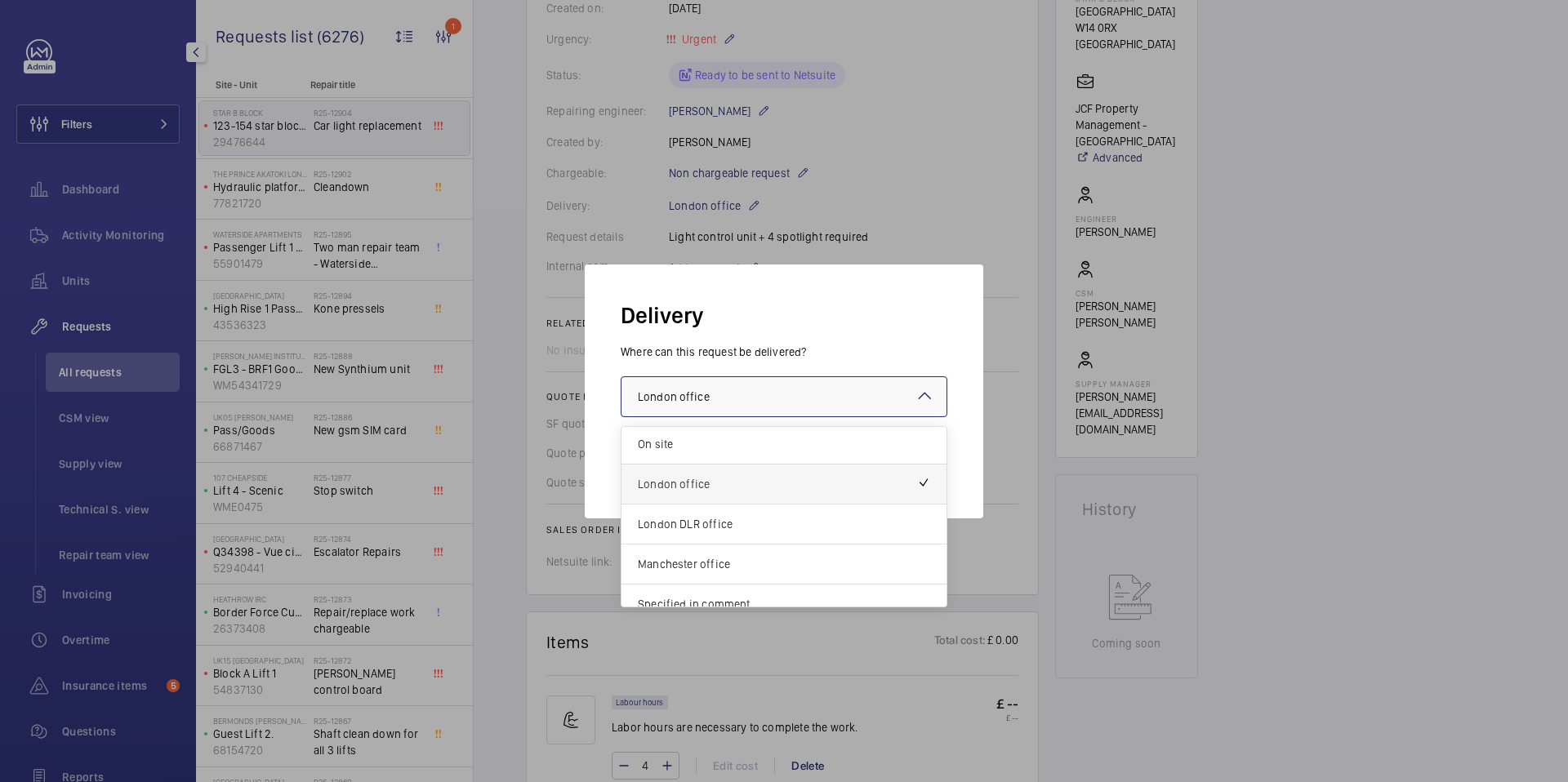
scroll to position [59, 0]
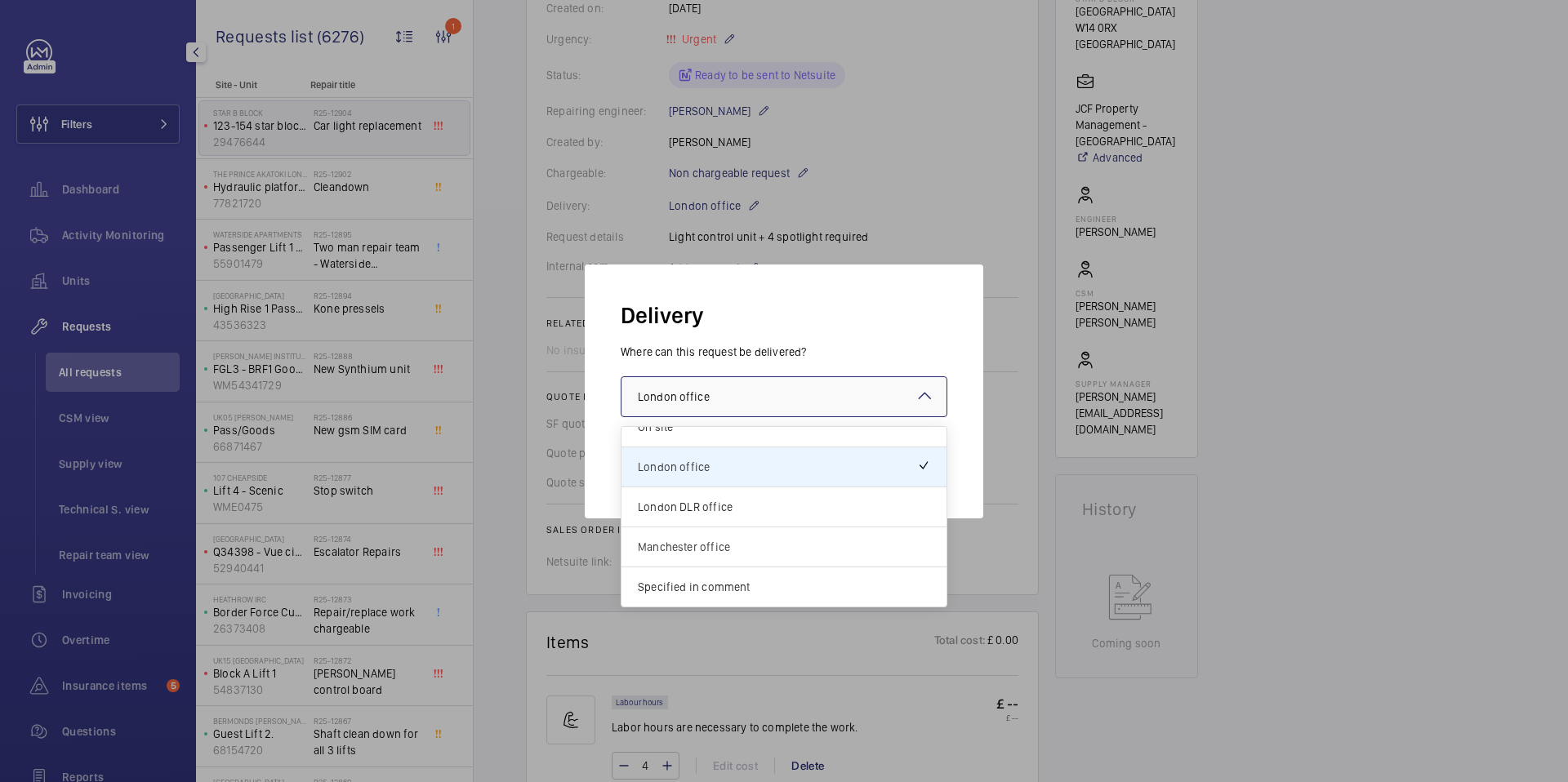
click at [1312, 495] on div at bounding box center [784, 391] width 1568 height 782
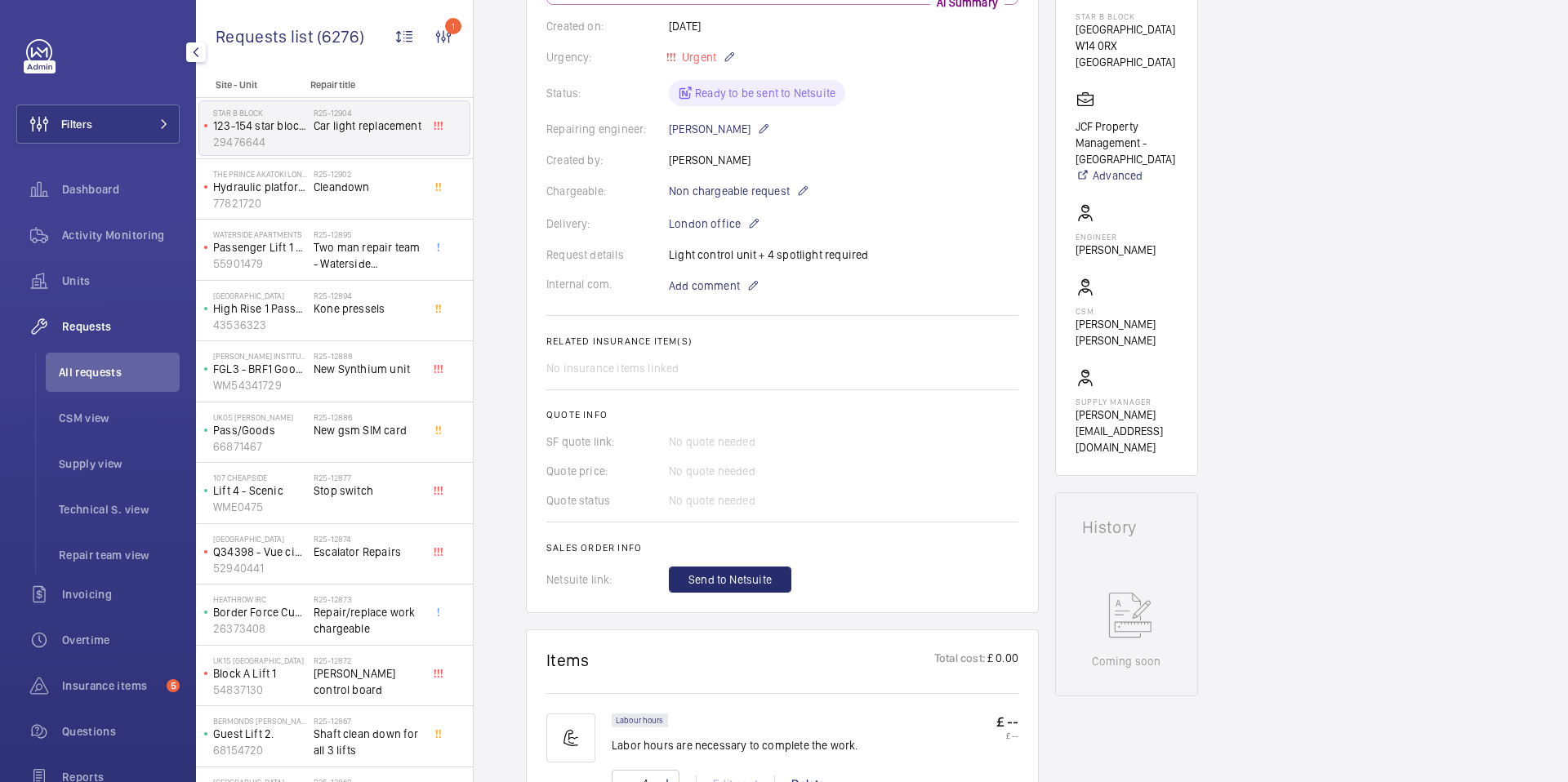
scroll to position [284, 0]
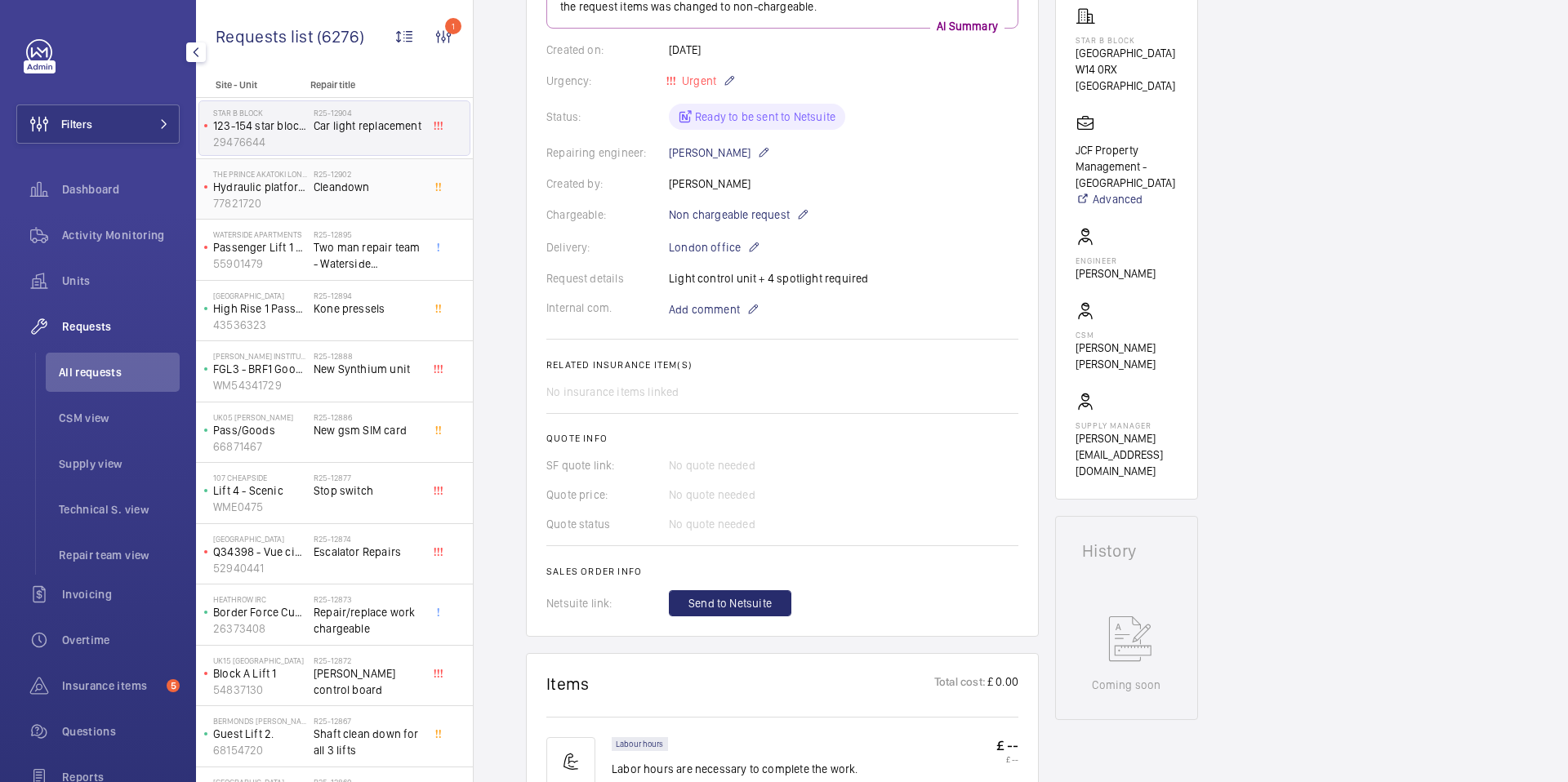
click at [380, 193] on span "Cleandown" at bounding box center [367, 187] width 108 height 17
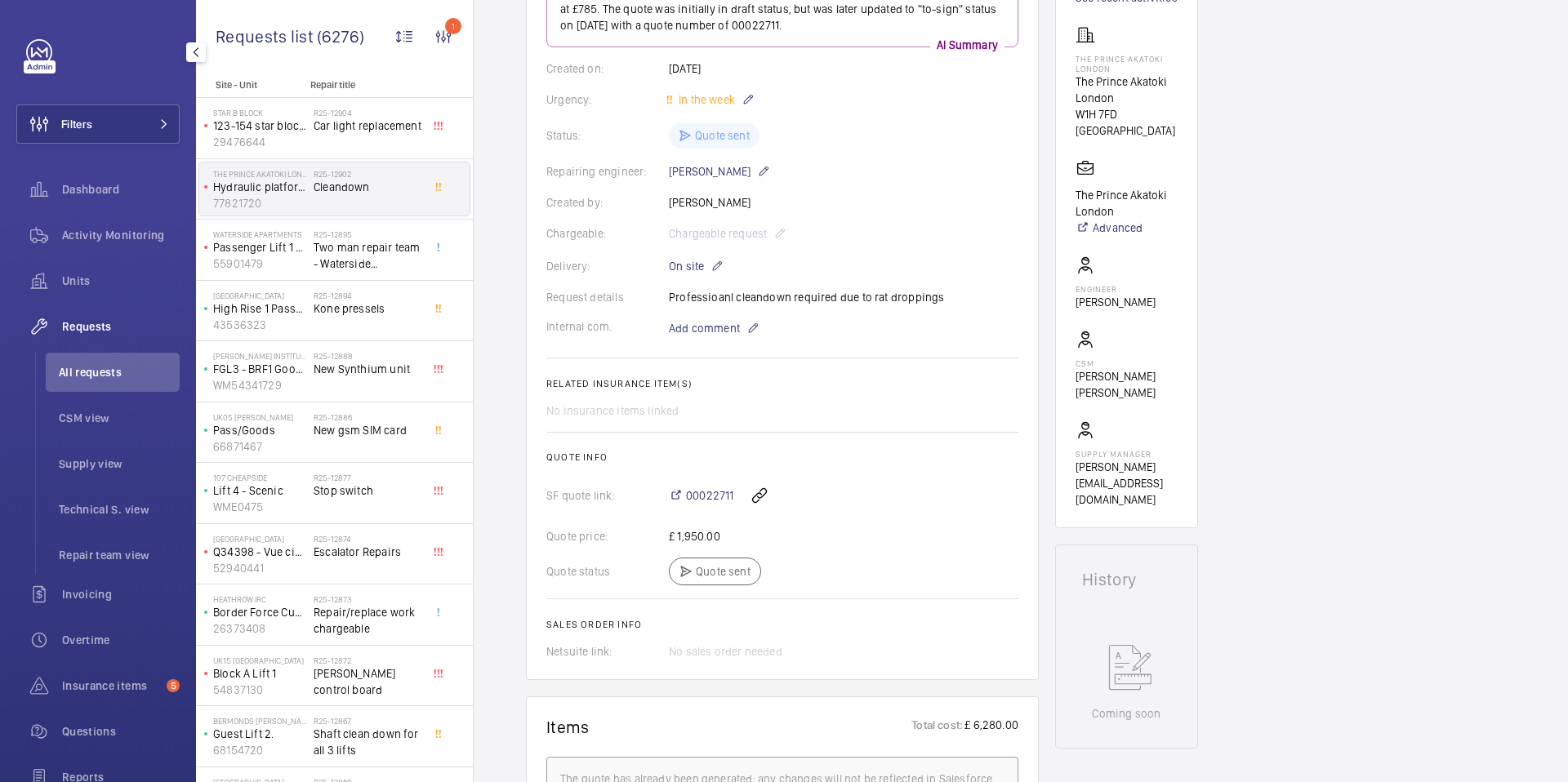
scroll to position [299, 0]
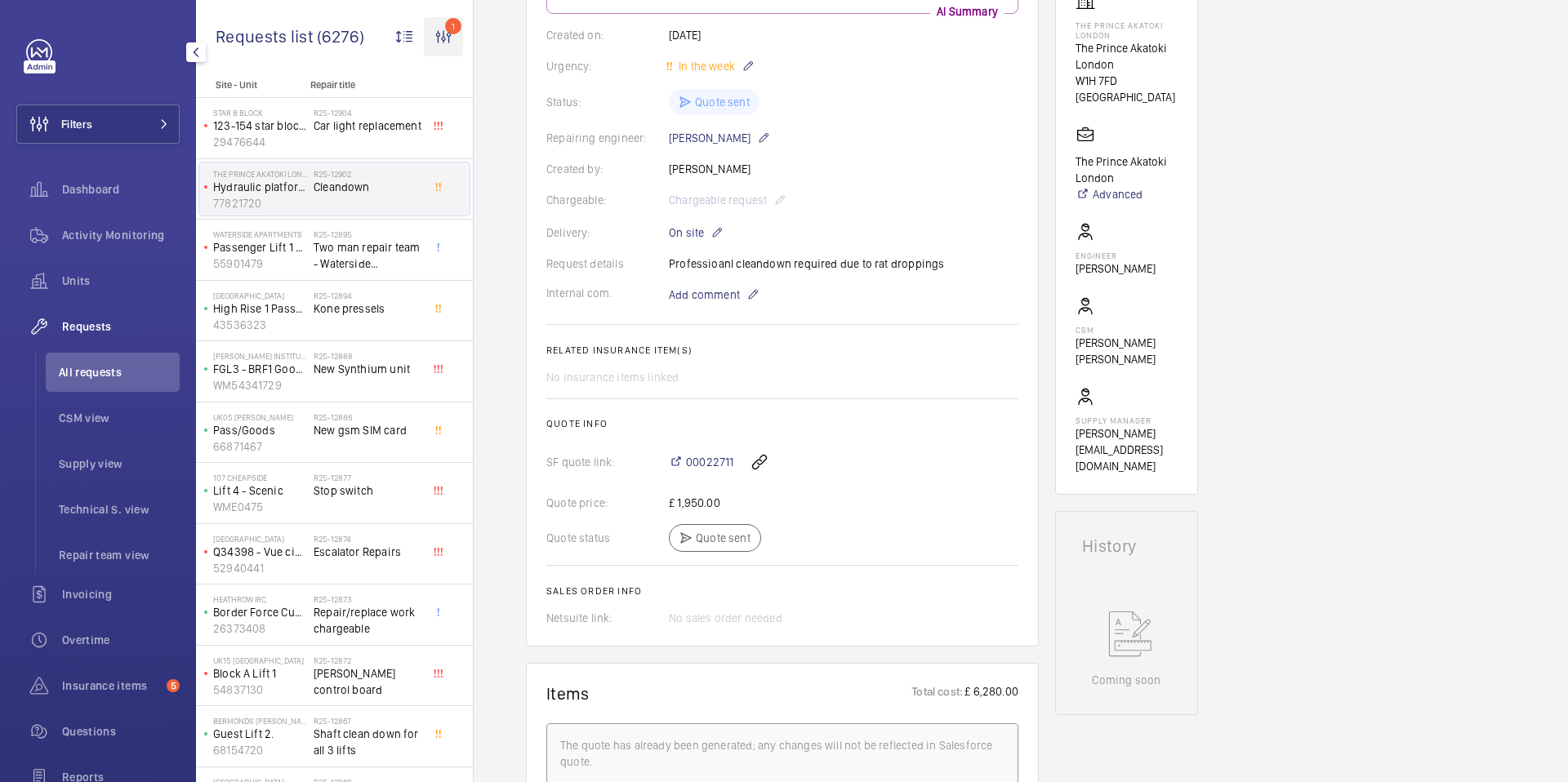
click at [441, 43] on wm-front-icon-button "1" at bounding box center [443, 37] width 39 height 39
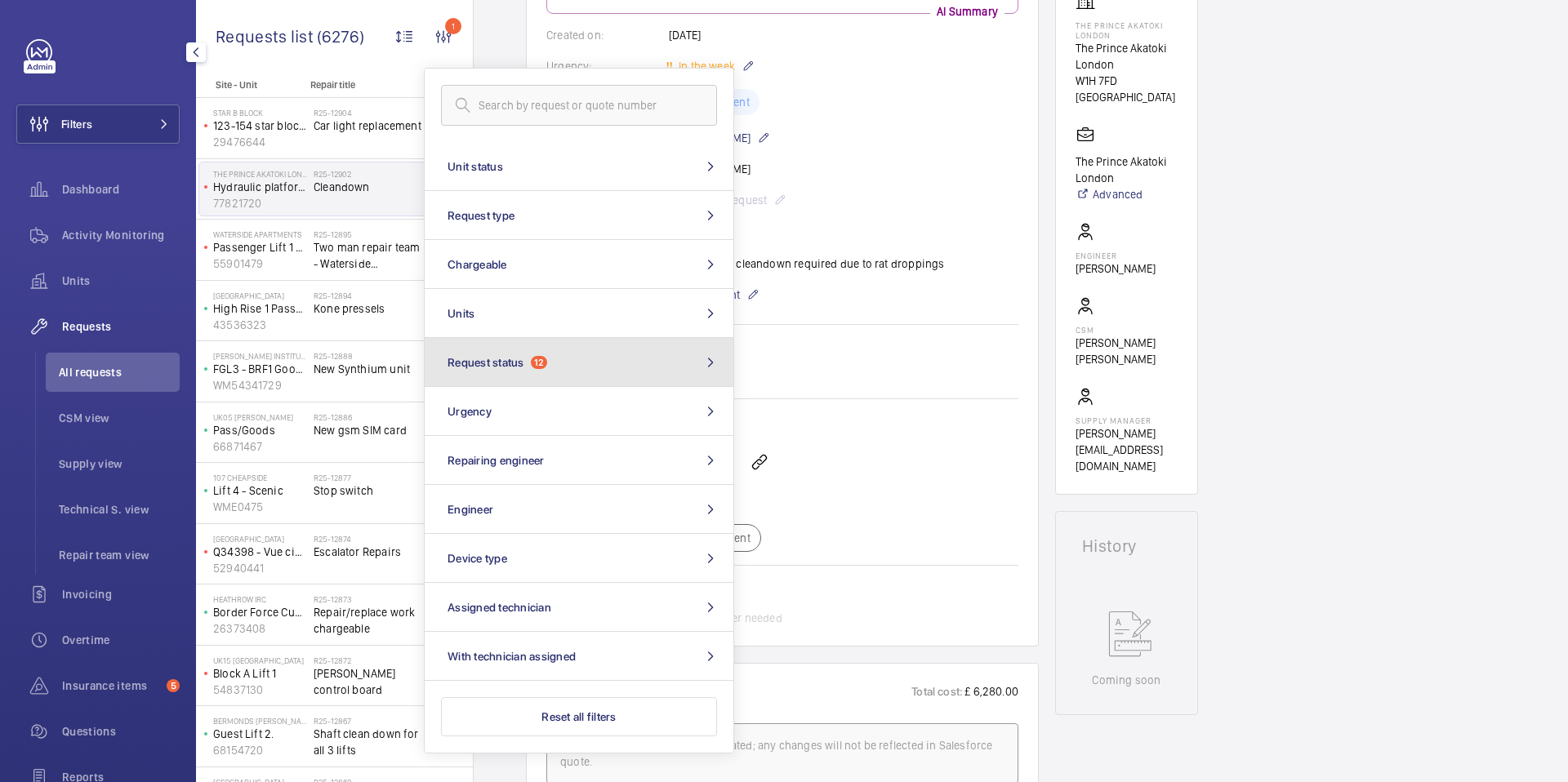
click at [520, 363] on span "Request status" at bounding box center [486, 361] width 77 height 13
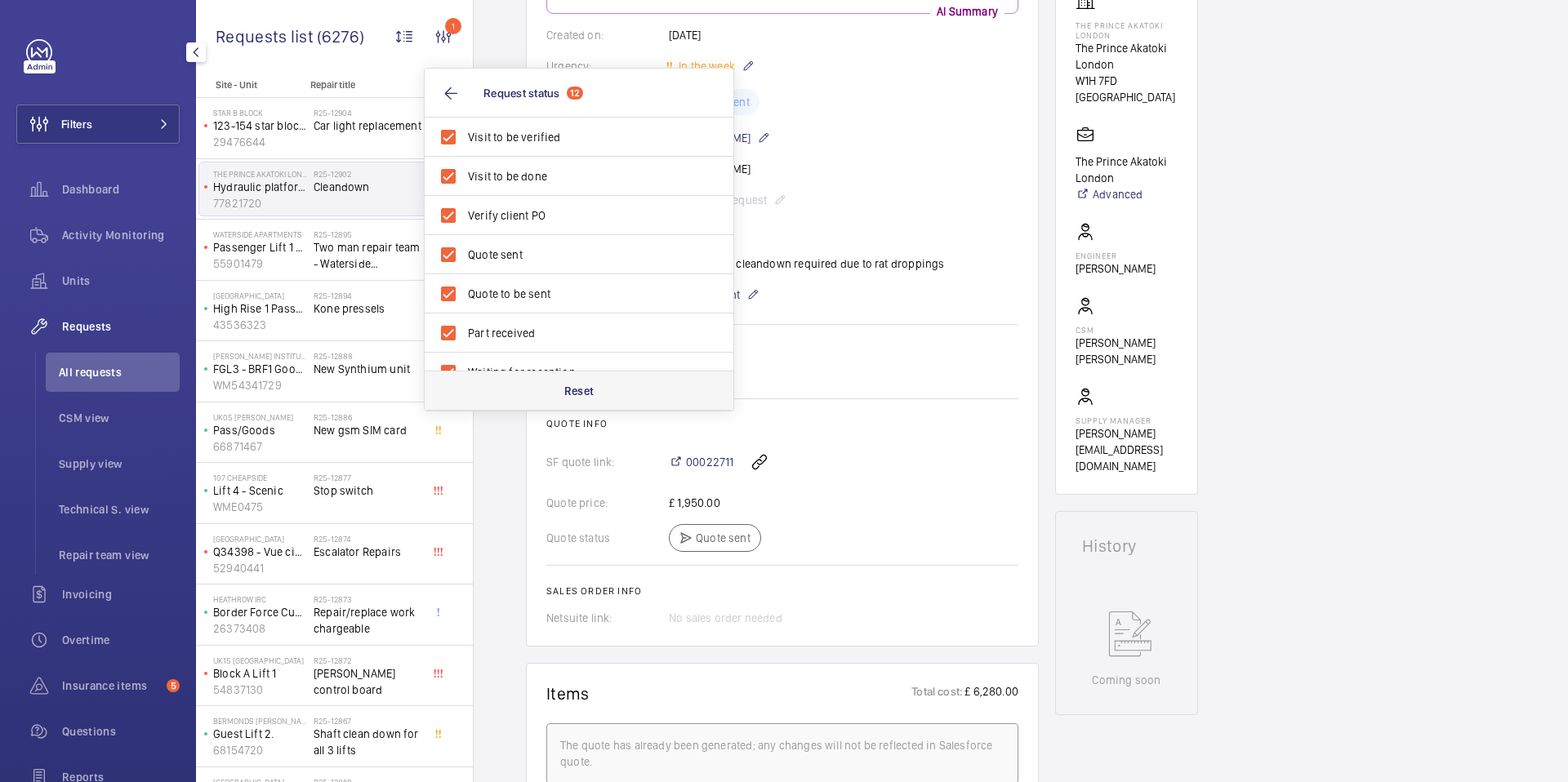
click at [577, 396] on p "Reset" at bounding box center [579, 391] width 30 height 17
checkbox input "false"
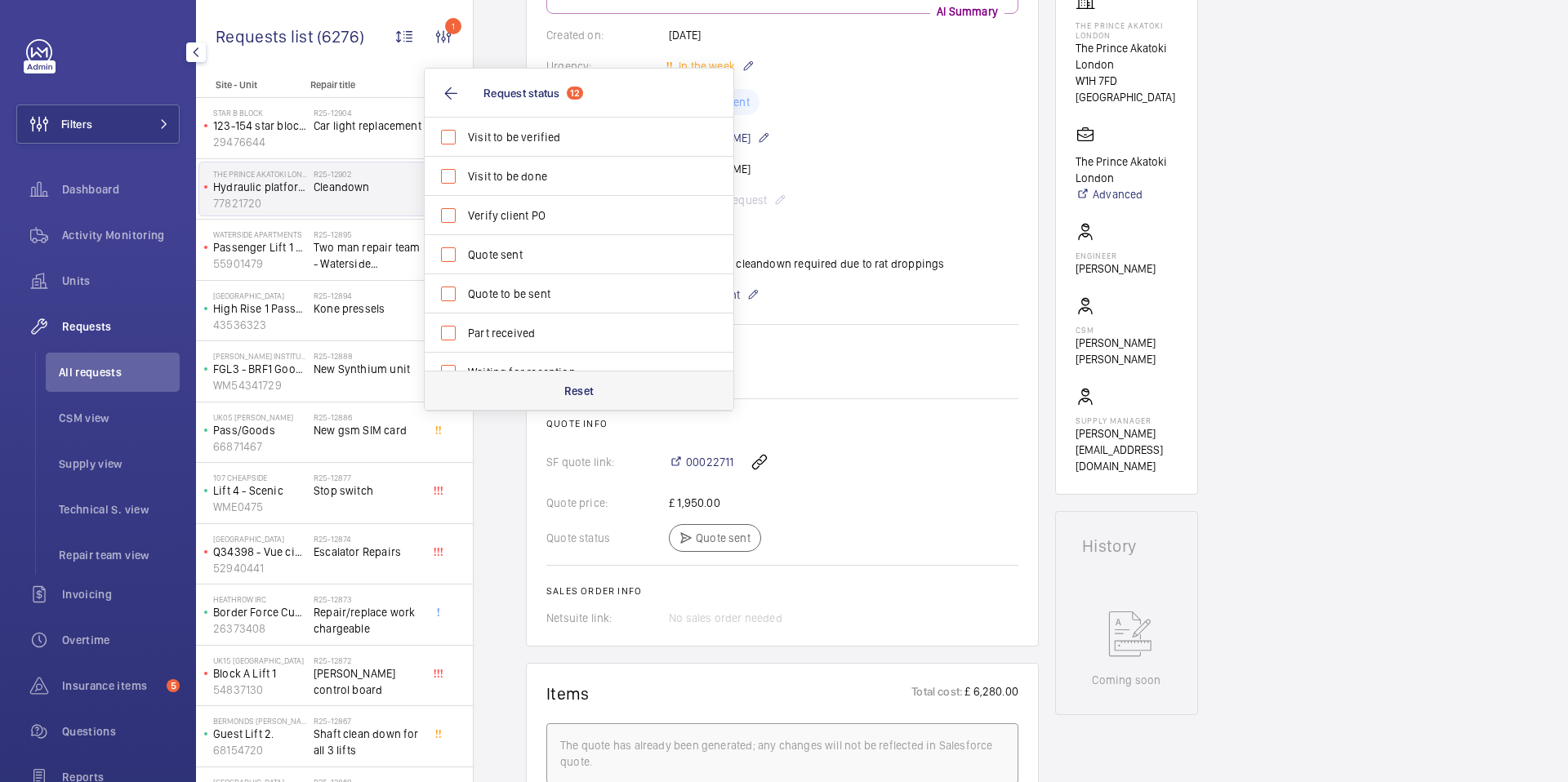
checkbox input "false"
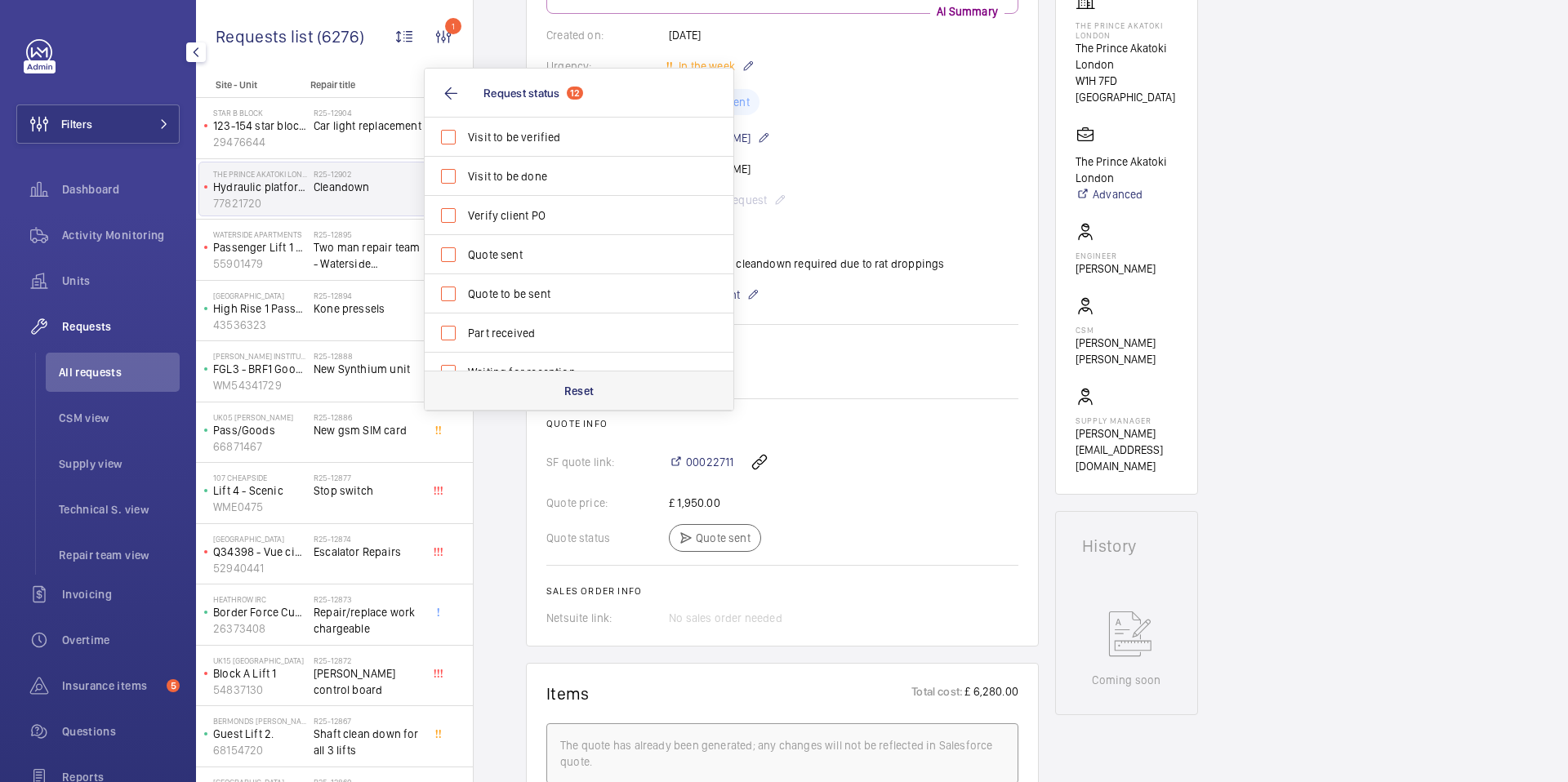
checkbox input "false"
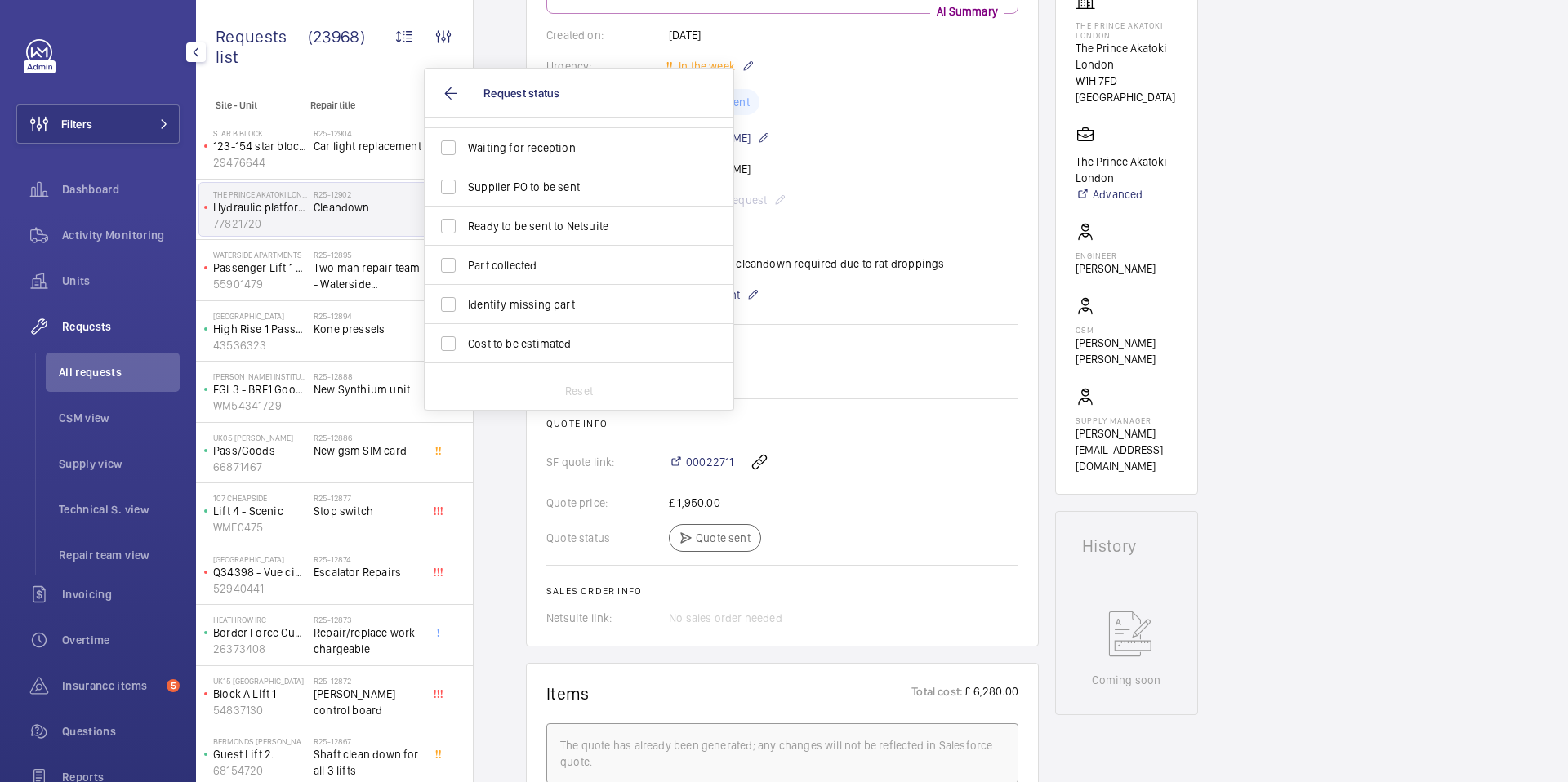
scroll to position [225, 0]
click at [574, 145] on span "Waiting for reception" at bounding box center [580, 147] width 224 height 17
click at [464, 145] on input "Waiting for reception" at bounding box center [449, 147] width 33 height 33
checkbox input "true"
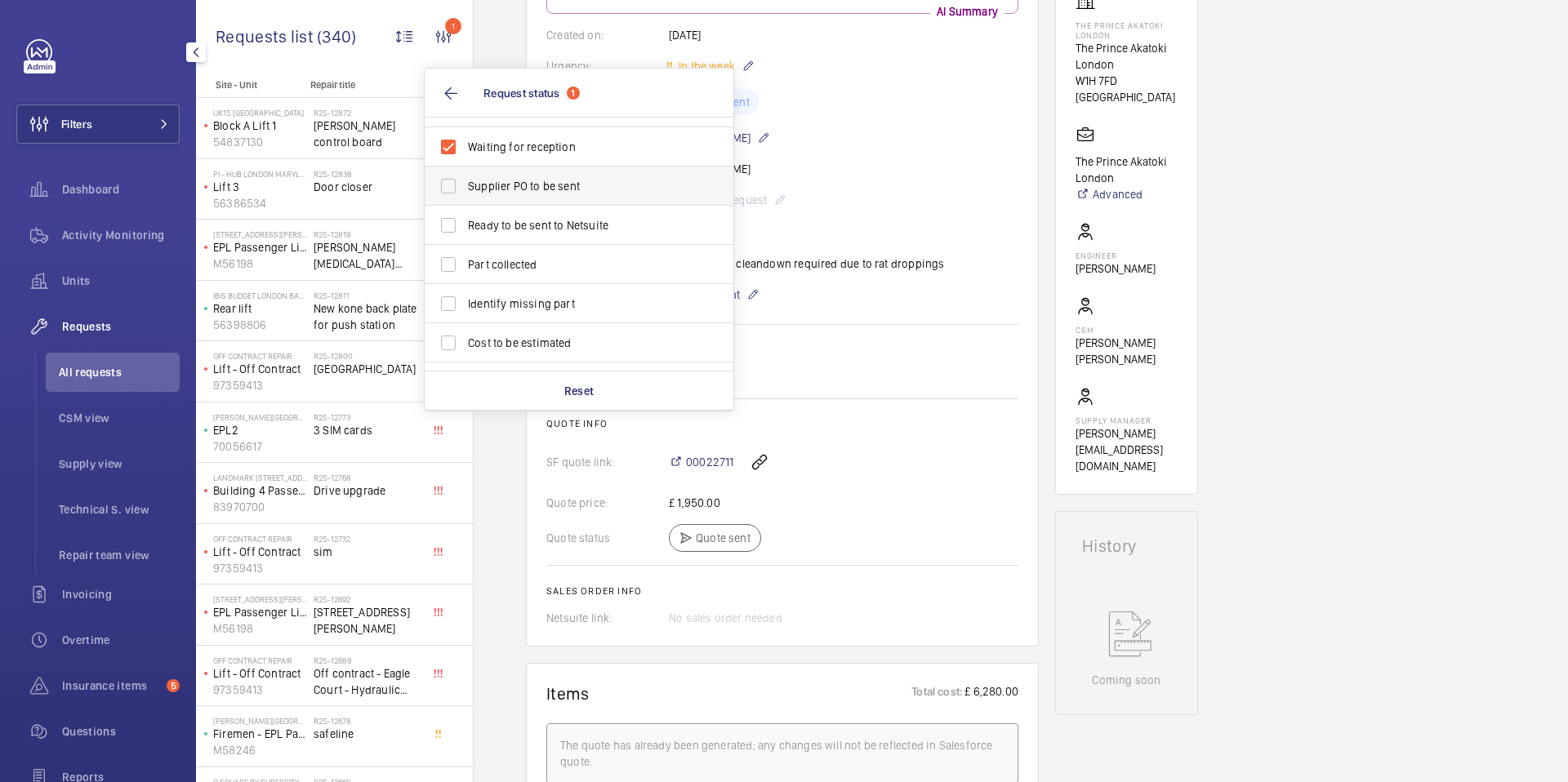
click at [541, 189] on span "Supplier PO to be sent" at bounding box center [580, 186] width 224 height 17
click at [464, 189] on input "Supplier PO to be sent" at bounding box center [449, 187] width 33 height 33
checkbox input "true"
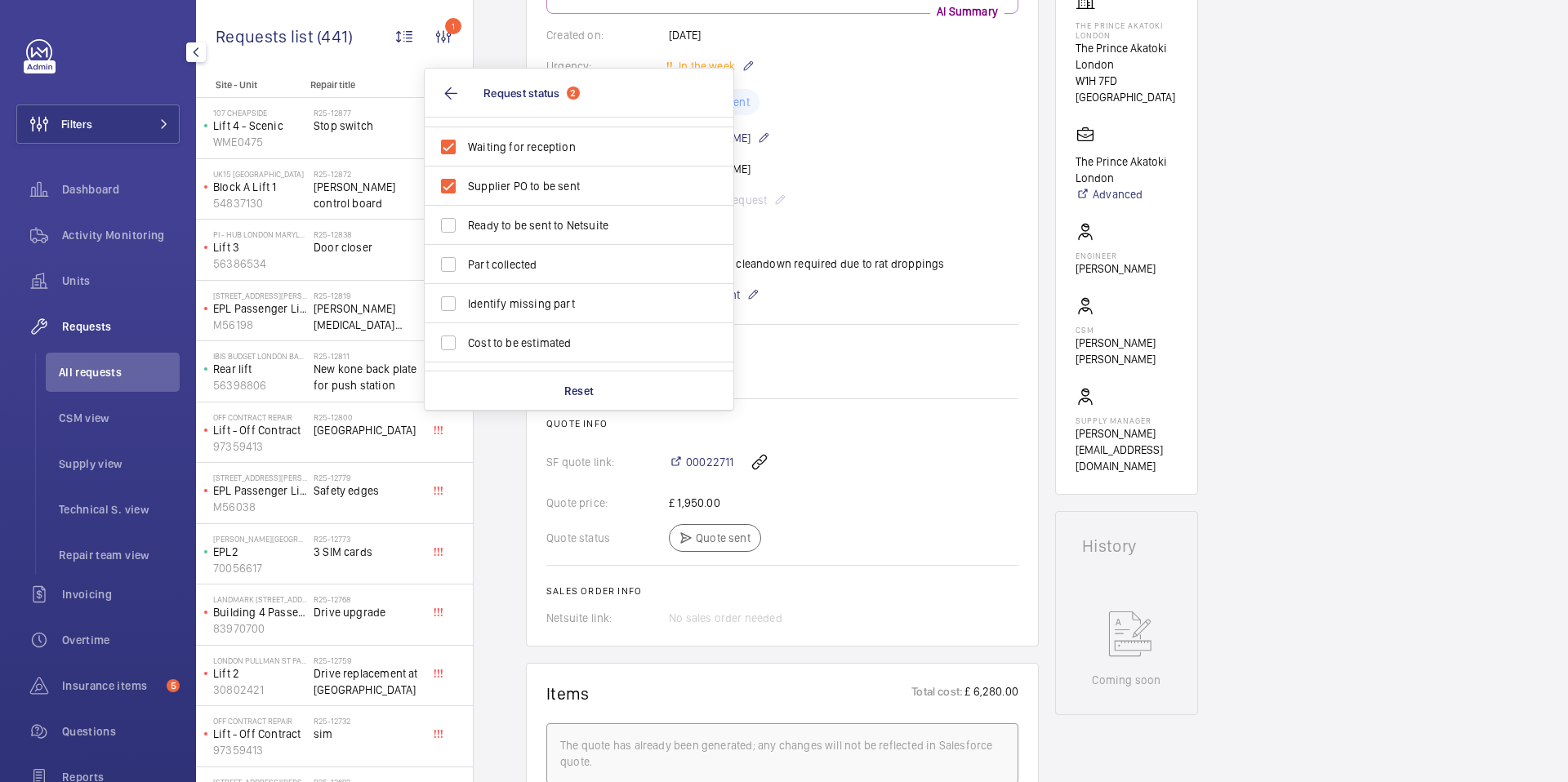
click at [539, 462] on wm-front-card "Engineers requests R25-12902 A repair request was created on [DATE] by [PERSON_…" at bounding box center [782, 253] width 513 height 786
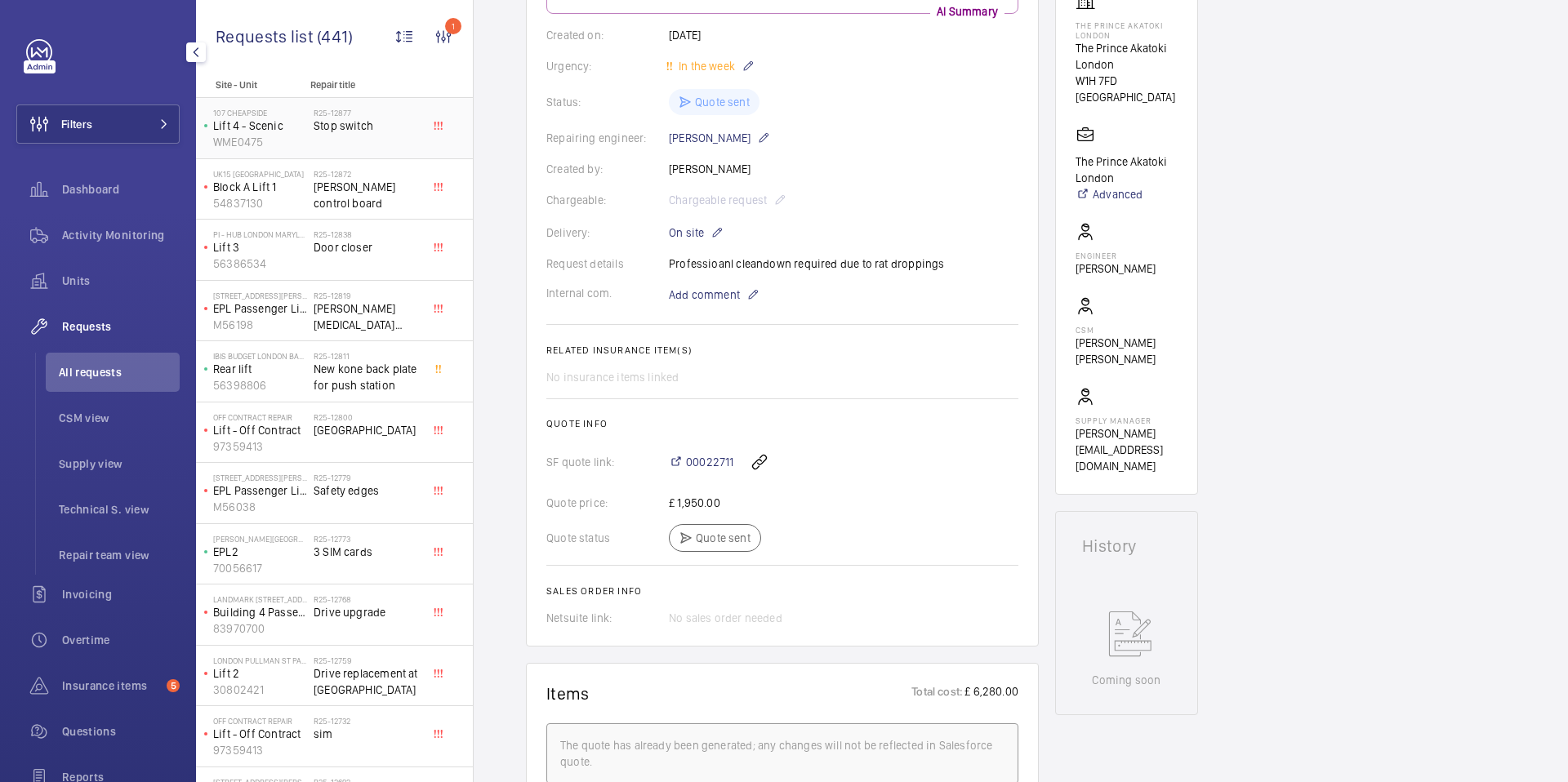
click at [363, 143] on div "R25-12877 Stop switch" at bounding box center [367, 131] width 108 height 48
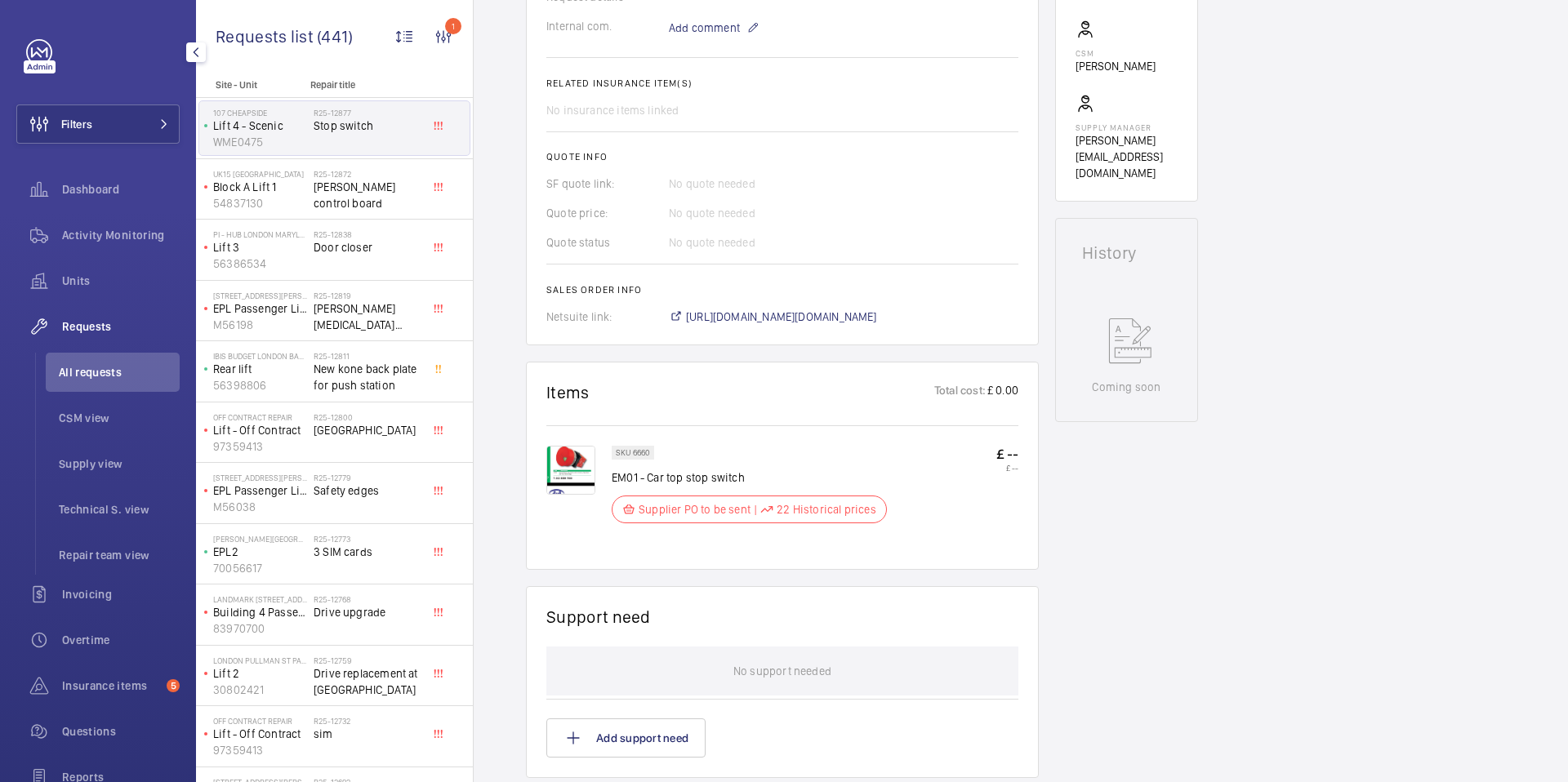
scroll to position [553, 0]
click at [794, 509] on p "22 Historical prices" at bounding box center [826, 506] width 100 height 17
click at [769, 556] on wm-front-card "Items Total cost: £ 0.00 SKU 6660 EM01 - Car top stop switch Supplier PO to be …" at bounding box center [782, 462] width 513 height 208
click at [733, 505] on p "Supplier PO to be sent" at bounding box center [694, 506] width 112 height 17
click at [784, 507] on p "22 Historical prices" at bounding box center [826, 506] width 100 height 17
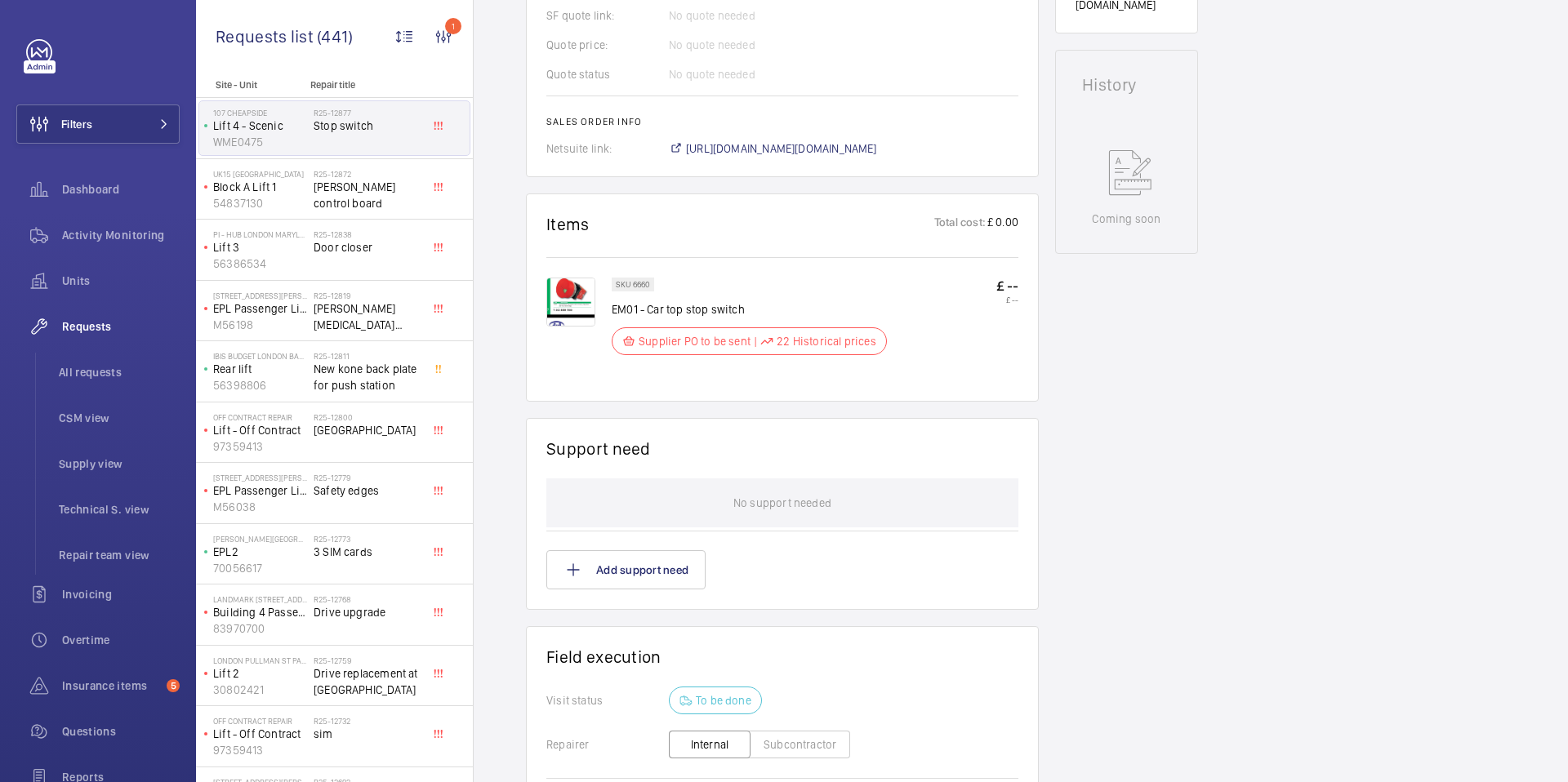
scroll to position [684, 0]
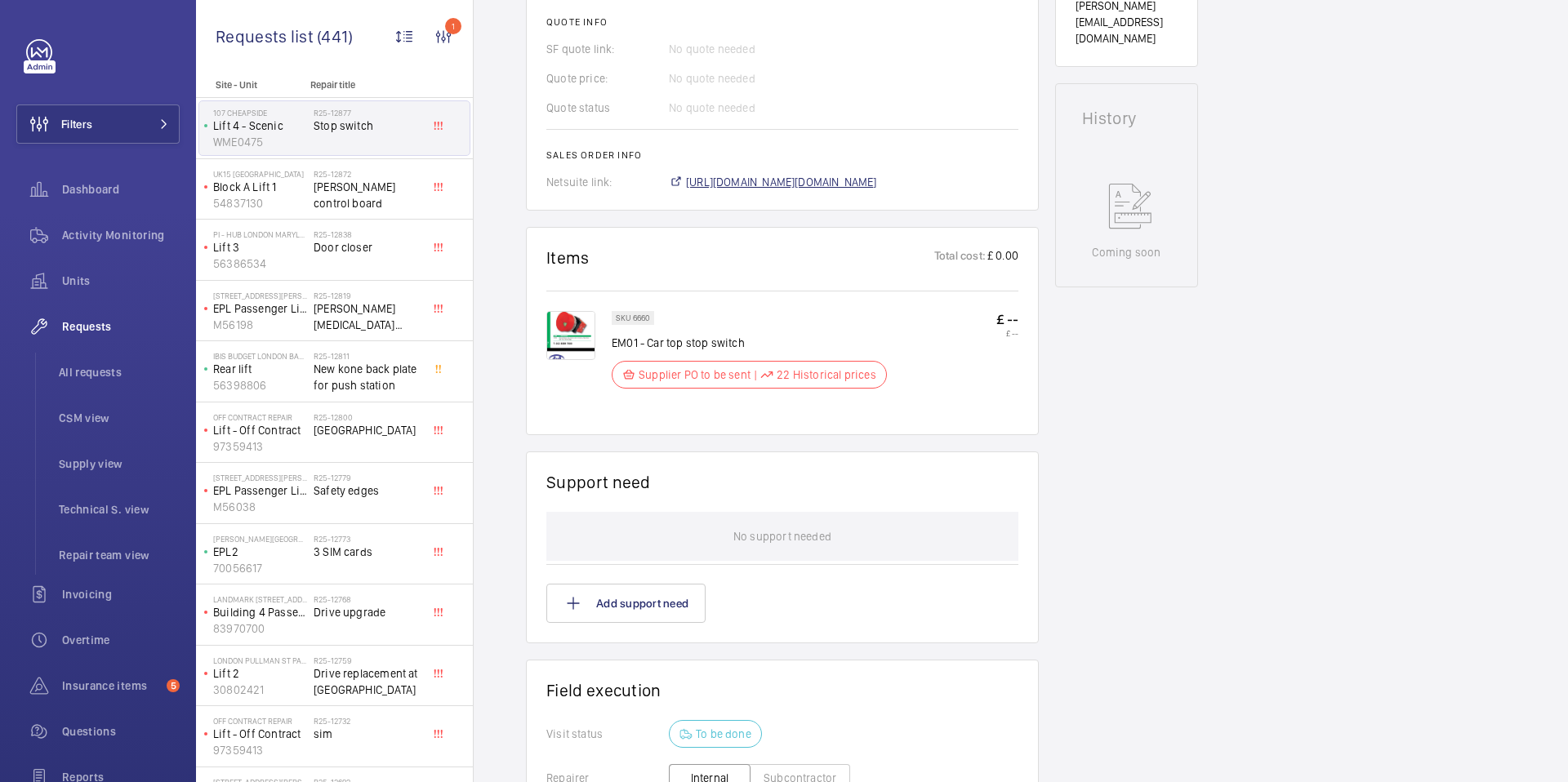
click at [788, 185] on span "[URL][DOMAIN_NAME][DOMAIN_NAME]" at bounding box center [781, 182] width 191 height 17
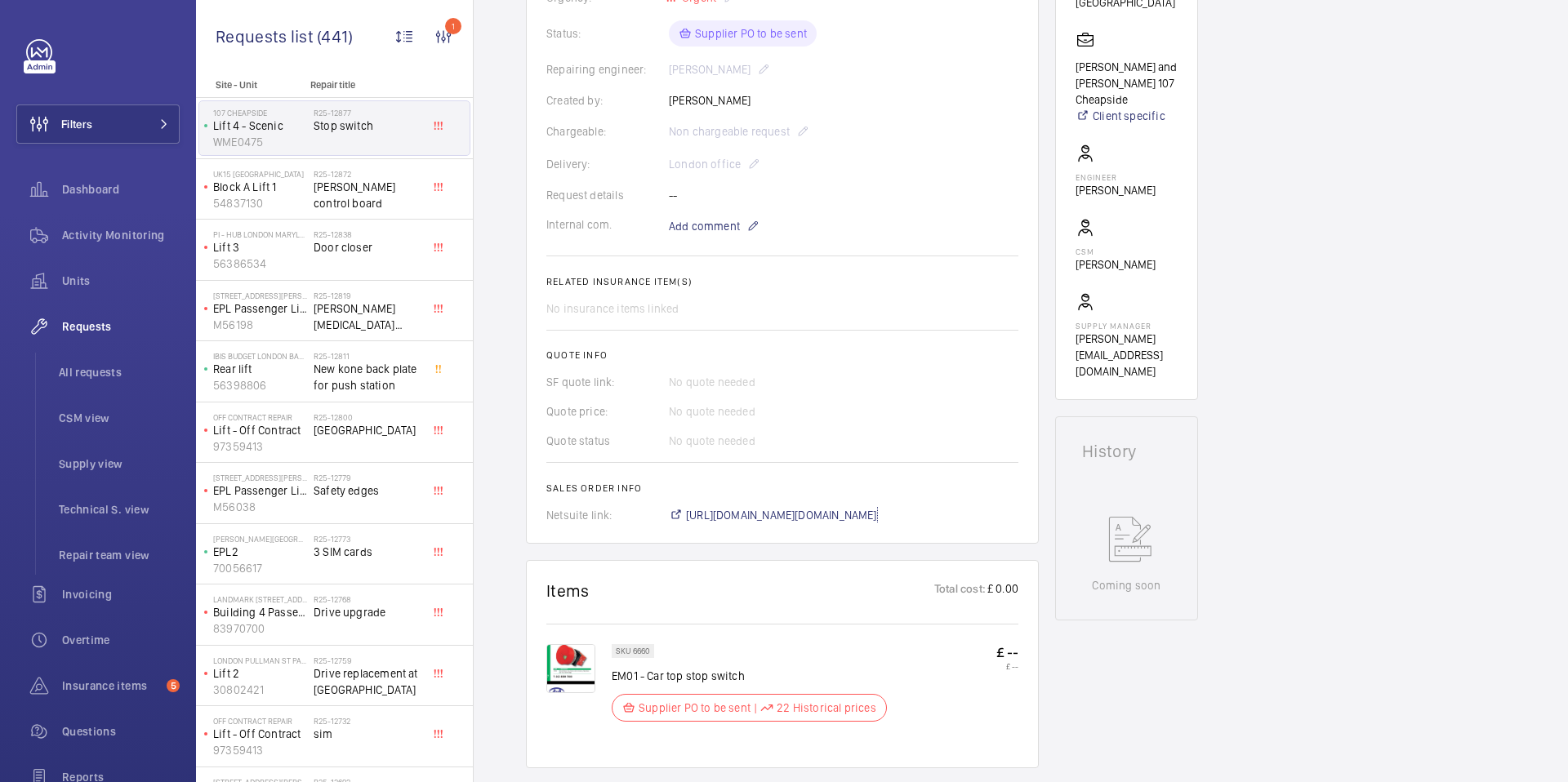
scroll to position [348, 0]
